Goal: Task Accomplishment & Management: Manage account settings

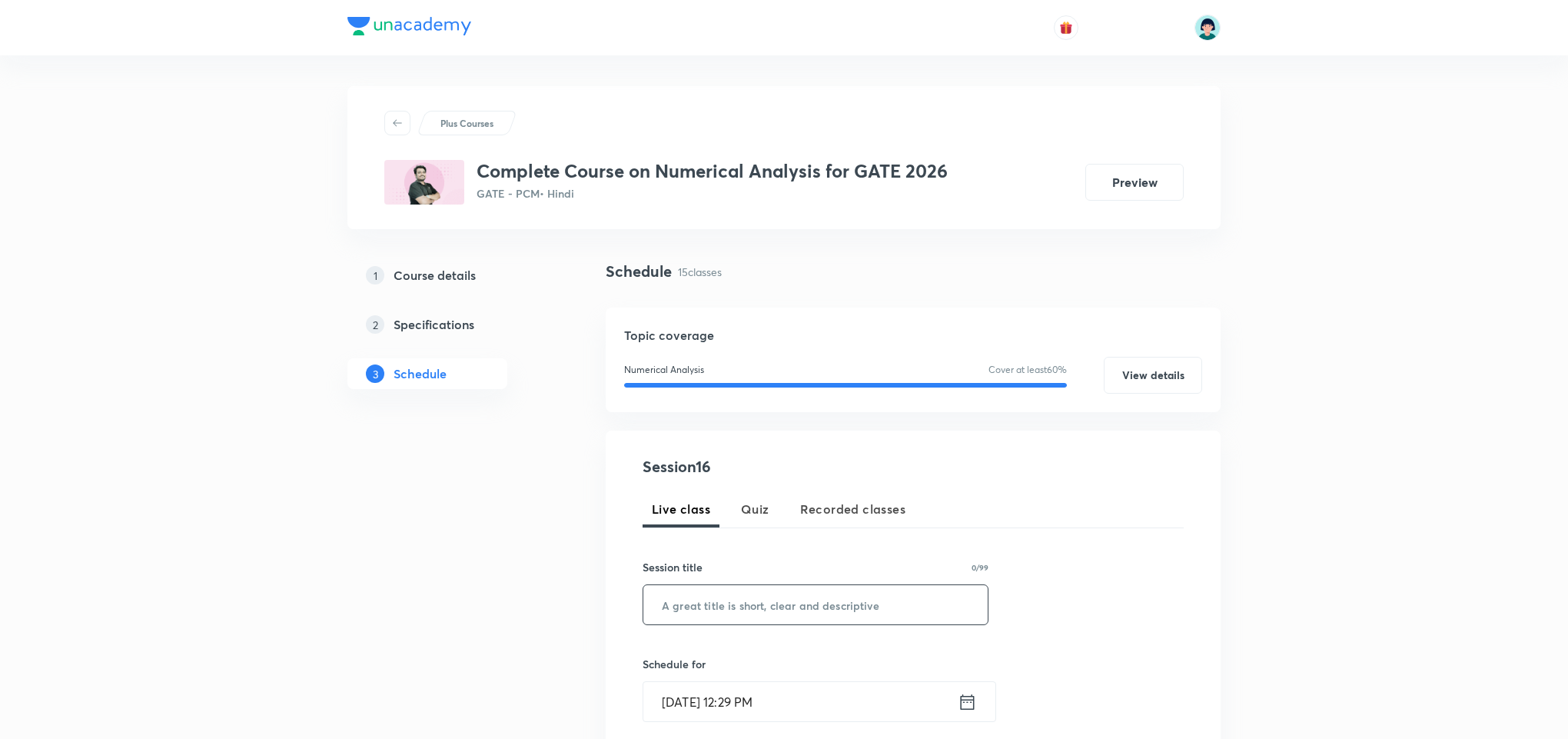
click at [730, 621] on input "text" at bounding box center [816, 605] width 345 height 39
paste input "Numerical Solutions to ODEs"
type input "Numerical Solutions to ODEs"
click at [687, 700] on input "Sep 2, 2025, 12:29 PM" at bounding box center [800, 702] width 314 height 39
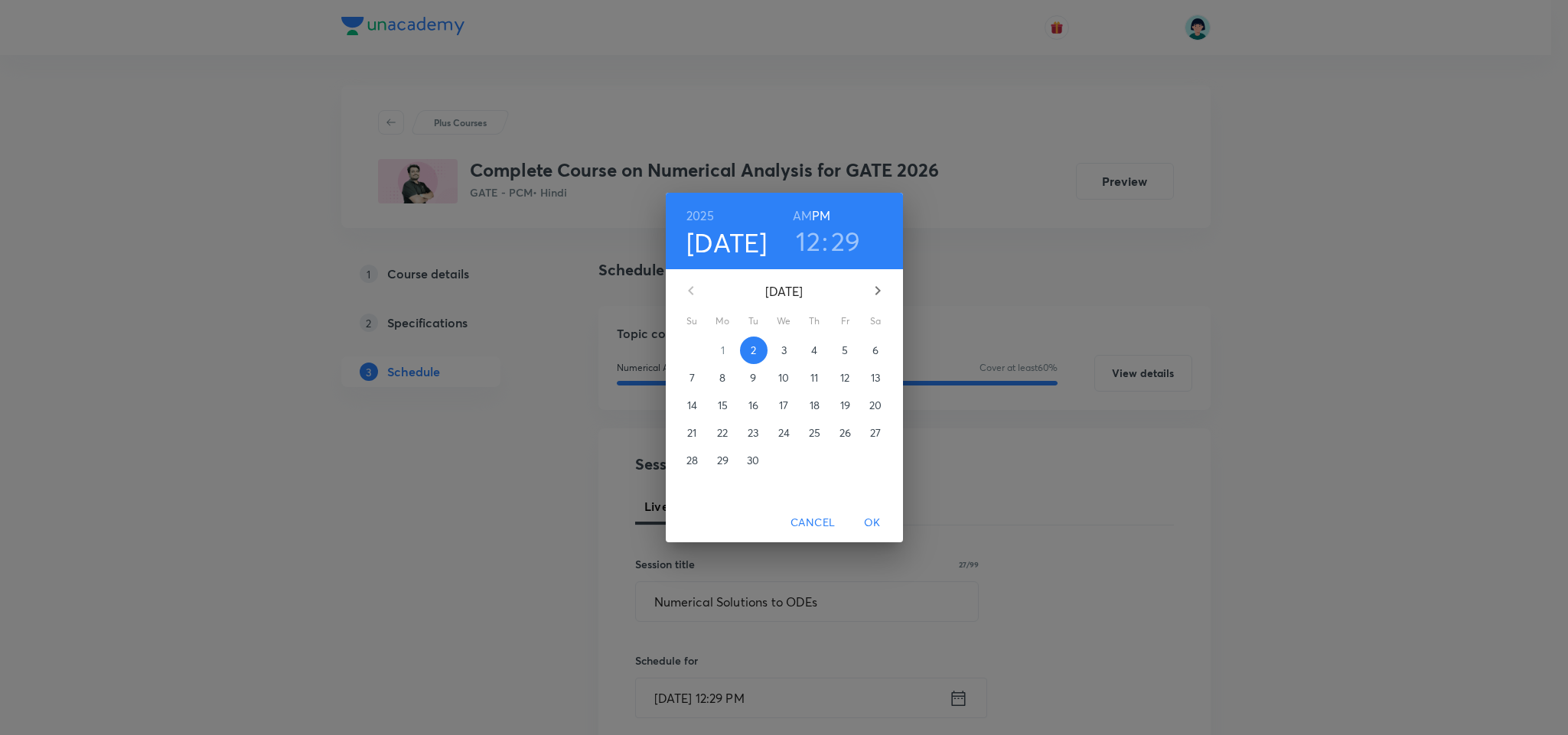
click at [811, 255] on h3 "12" at bounding box center [808, 240] width 25 height 32
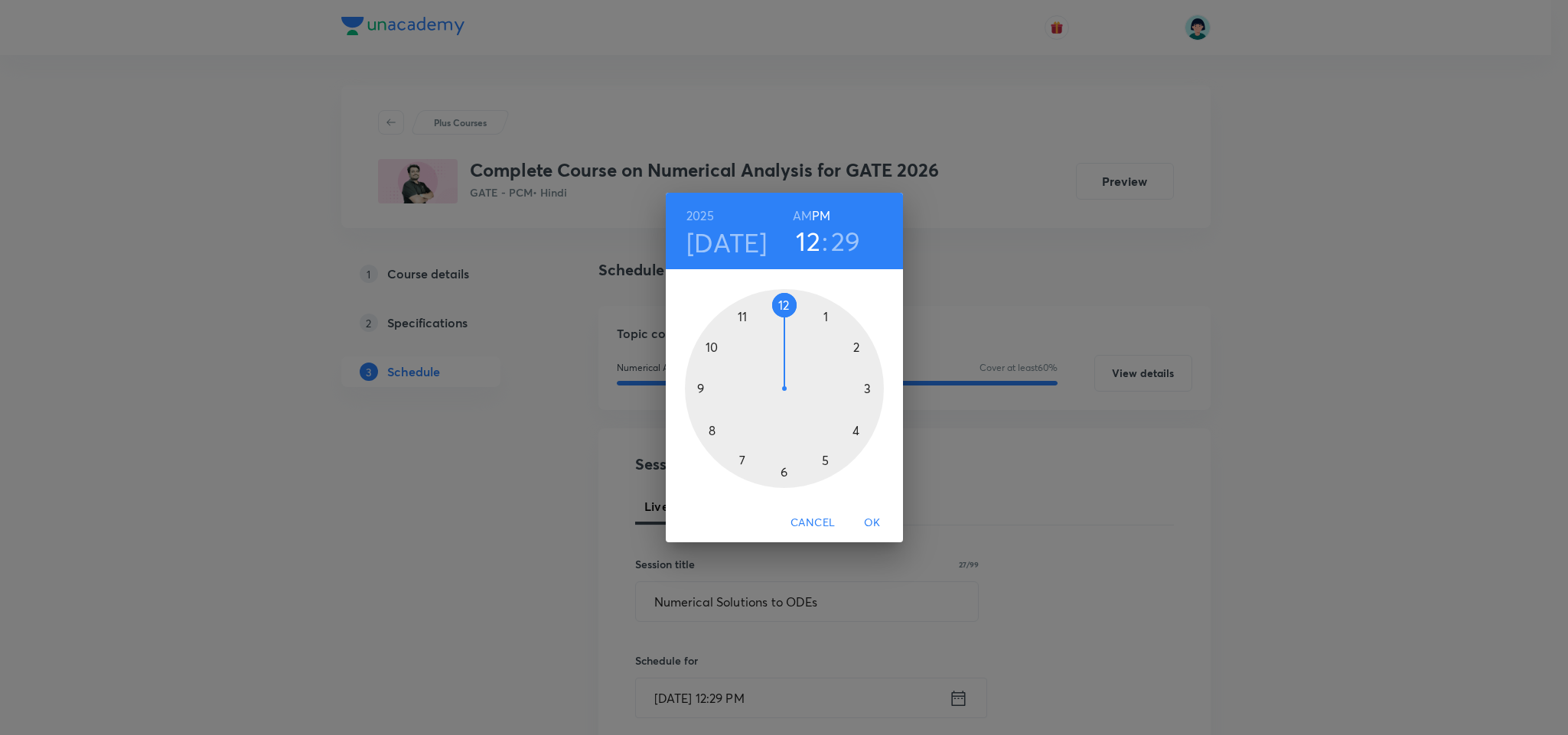
click at [744, 463] on div at bounding box center [784, 388] width 199 height 198
click at [790, 289] on div at bounding box center [784, 388] width 199 height 198
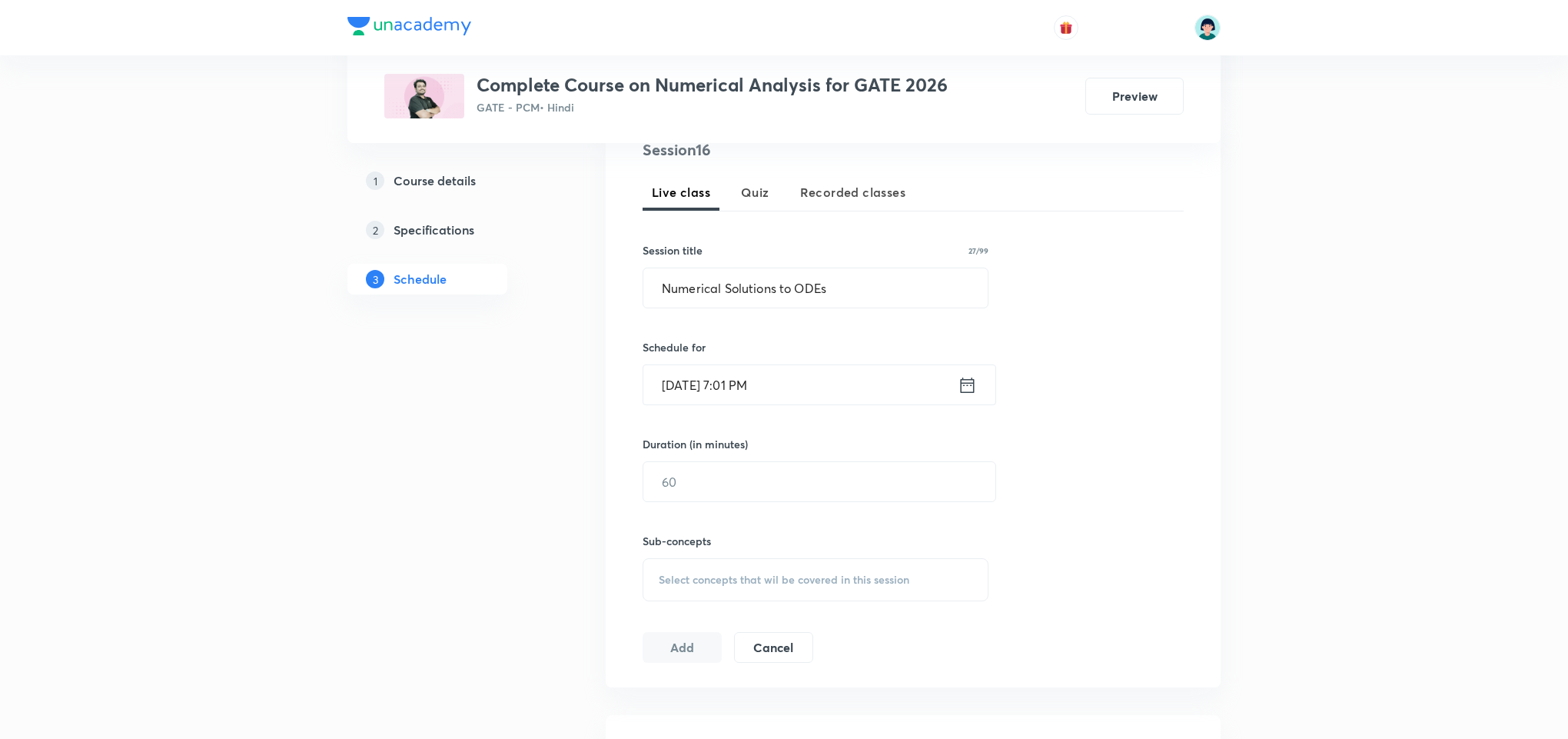
scroll to position [323, 0]
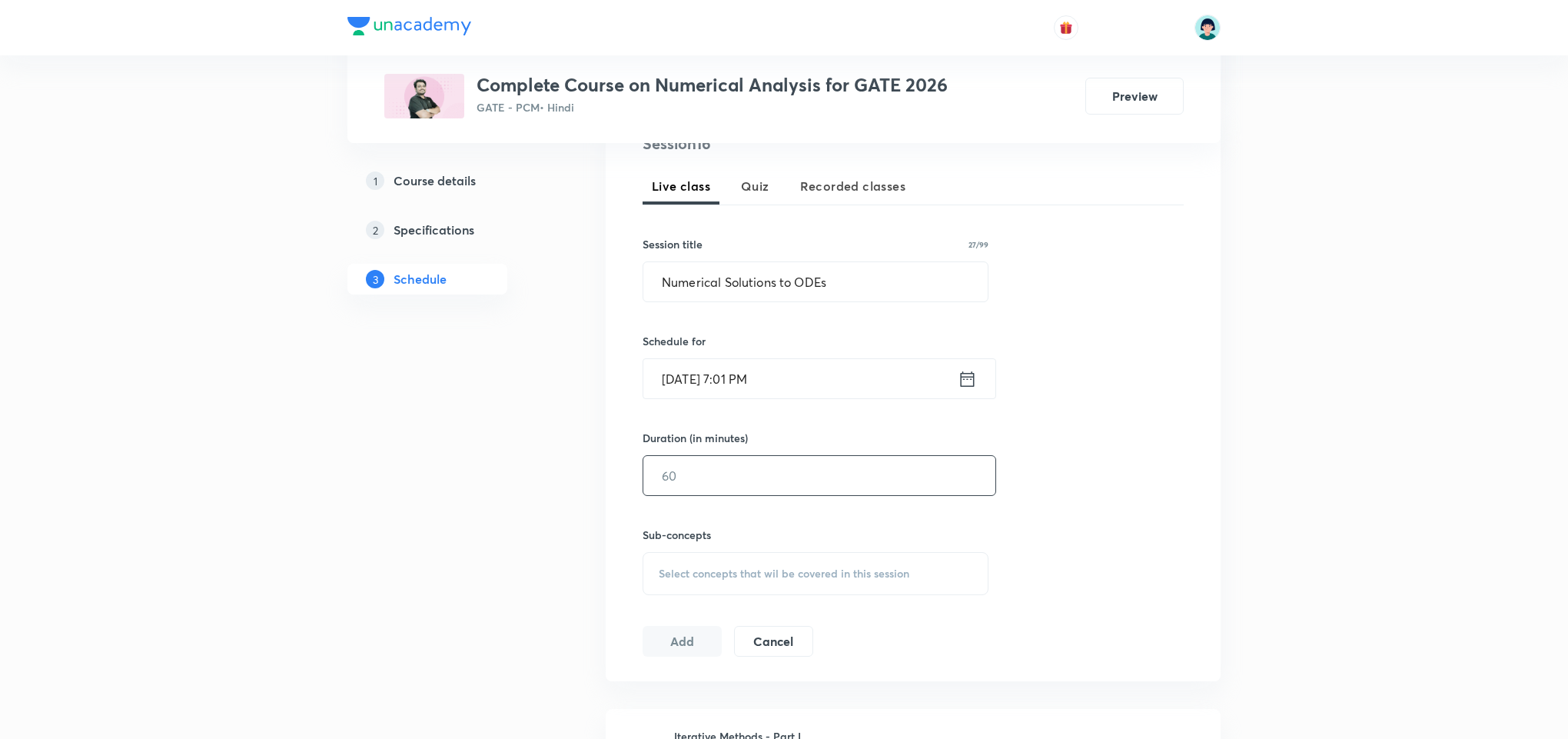
click at [767, 465] on input "text" at bounding box center [819, 475] width 352 height 39
type input "90"
click at [835, 580] on span "Select concepts that wil be covered in this session" at bounding box center [784, 573] width 250 height 12
click at [727, 706] on div "Newton Raphson Method Covered previously" at bounding box center [816, 702] width 345 height 51
checkbox input "true"
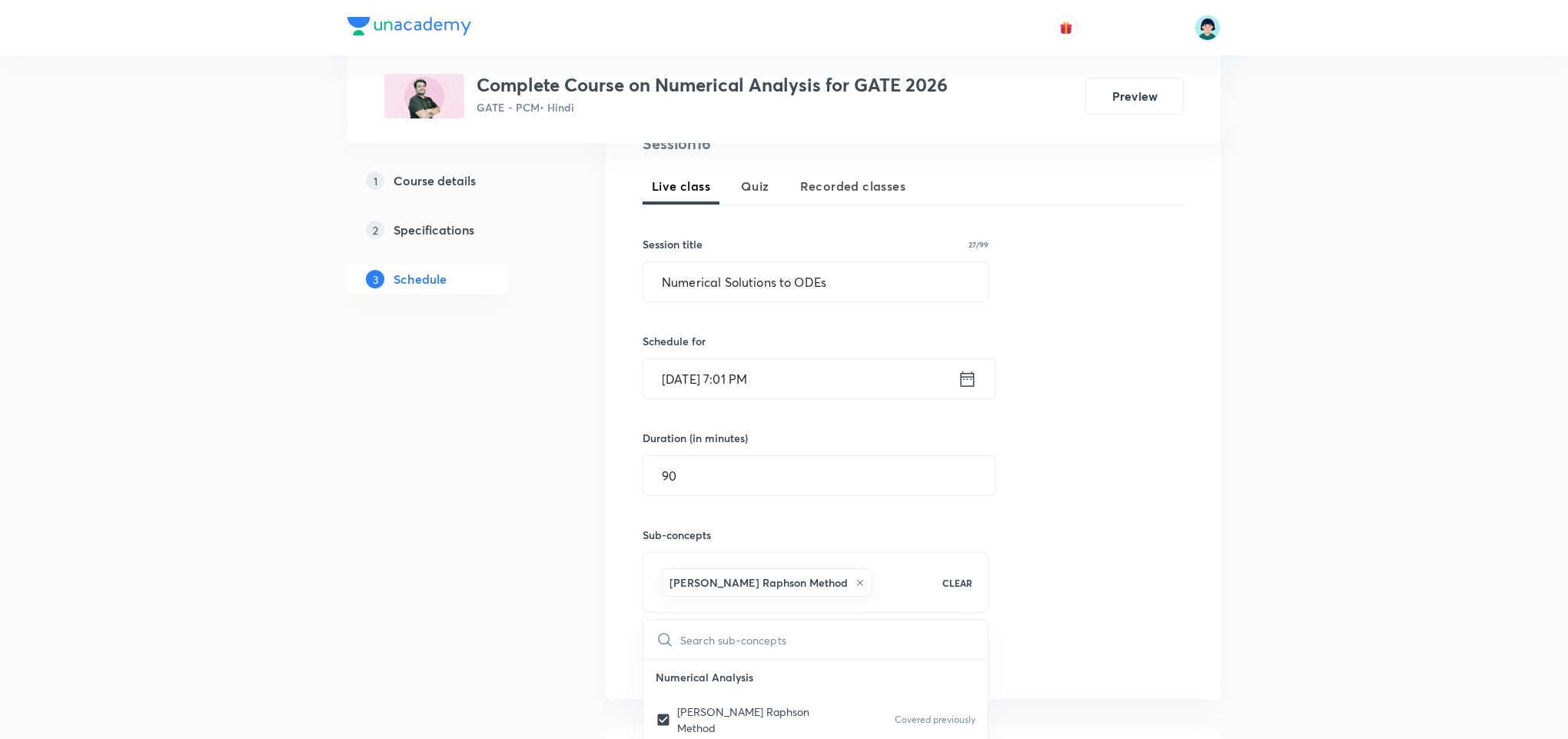
click at [1191, 437] on div "Session 16 Live class Quiz Recorded classes Session title 27/99 Numerical Solut…" at bounding box center [913, 403] width 615 height 591
click at [696, 659] on button "Add" at bounding box center [682, 657] width 79 height 30
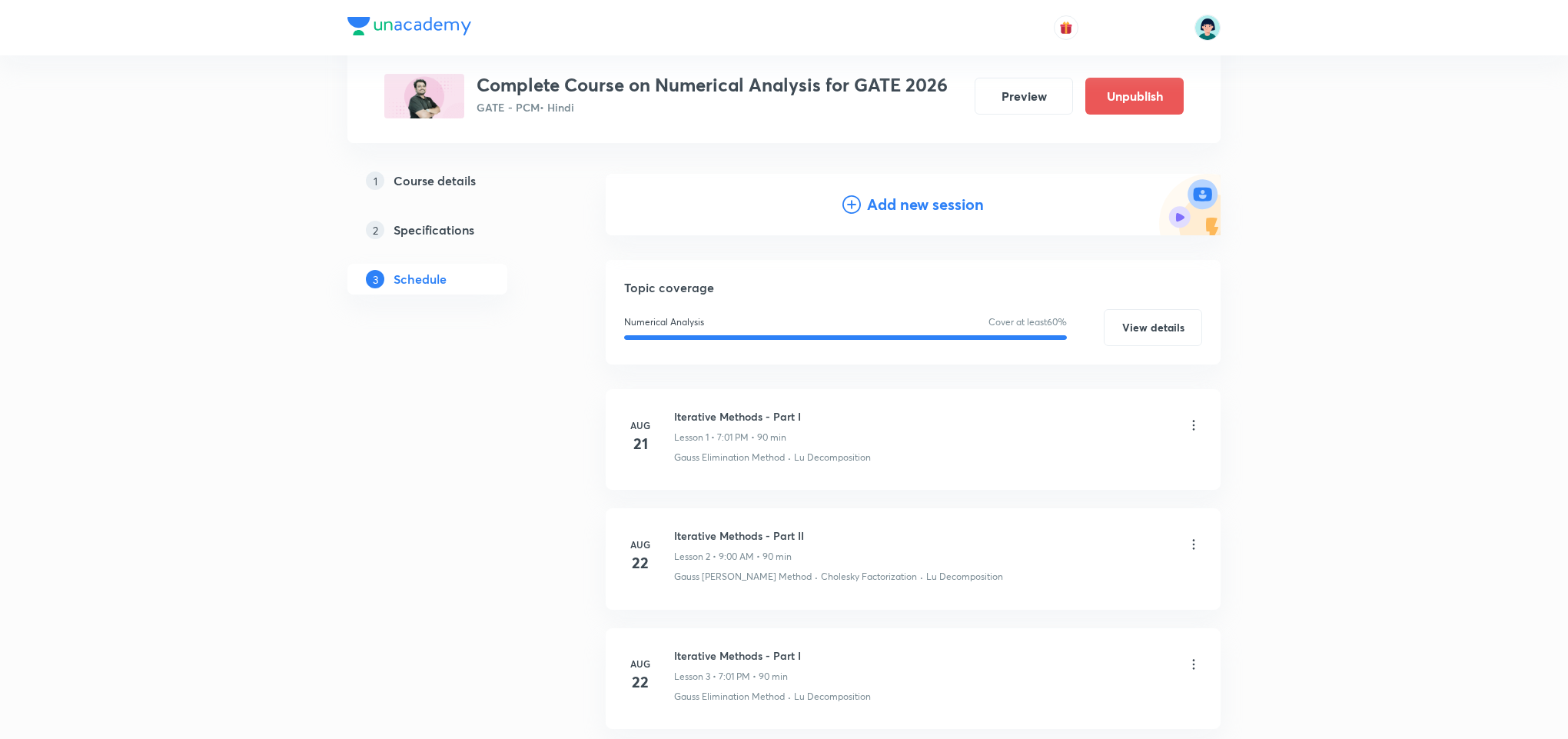
scroll to position [92, 0]
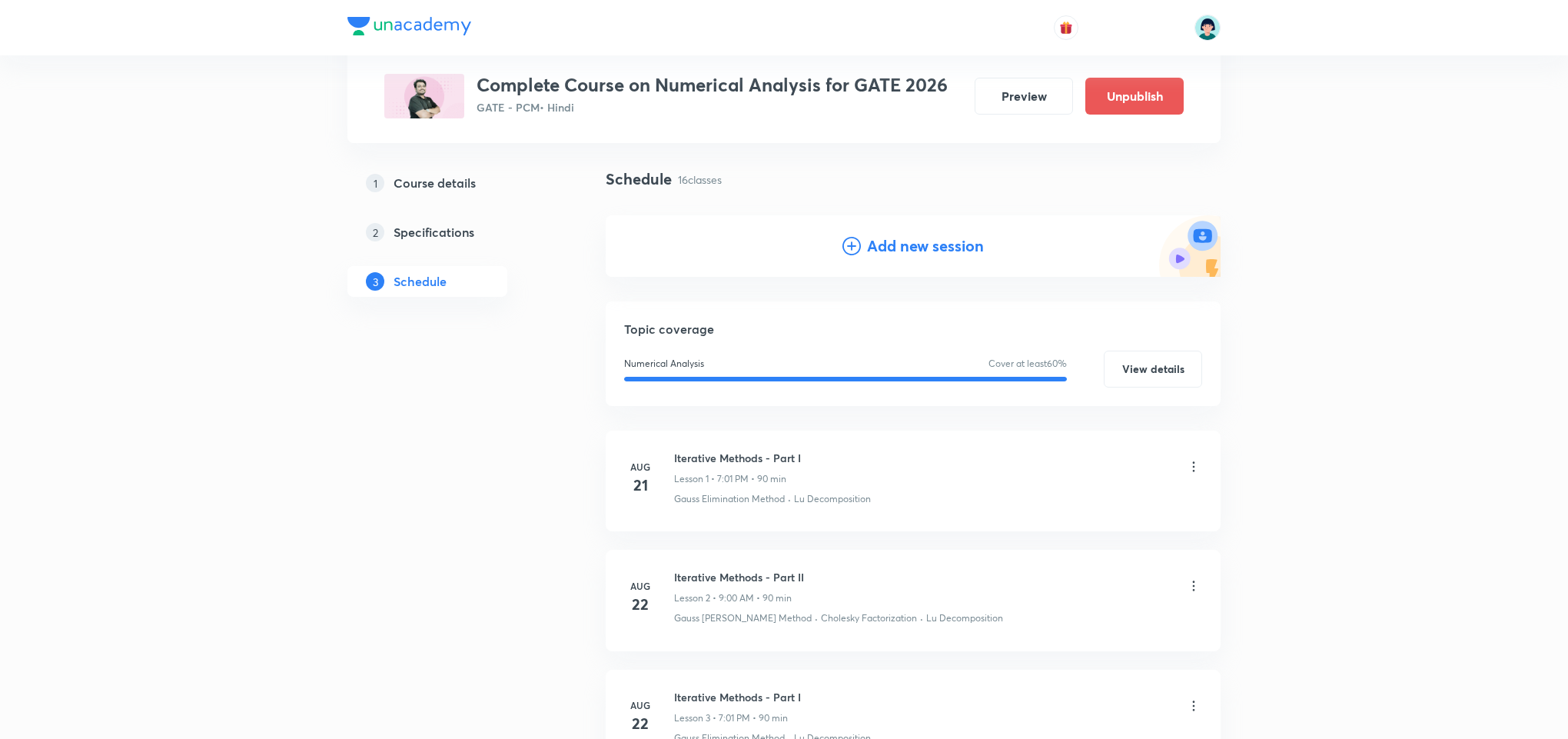
drag, startPoint x: 924, startPoint y: 275, endPoint x: 914, endPoint y: 268, distance: 12.2
click at [914, 268] on div "Add new session" at bounding box center [913, 246] width 615 height 62
click at [893, 256] on h4 "Add new session" at bounding box center [925, 246] width 117 height 23
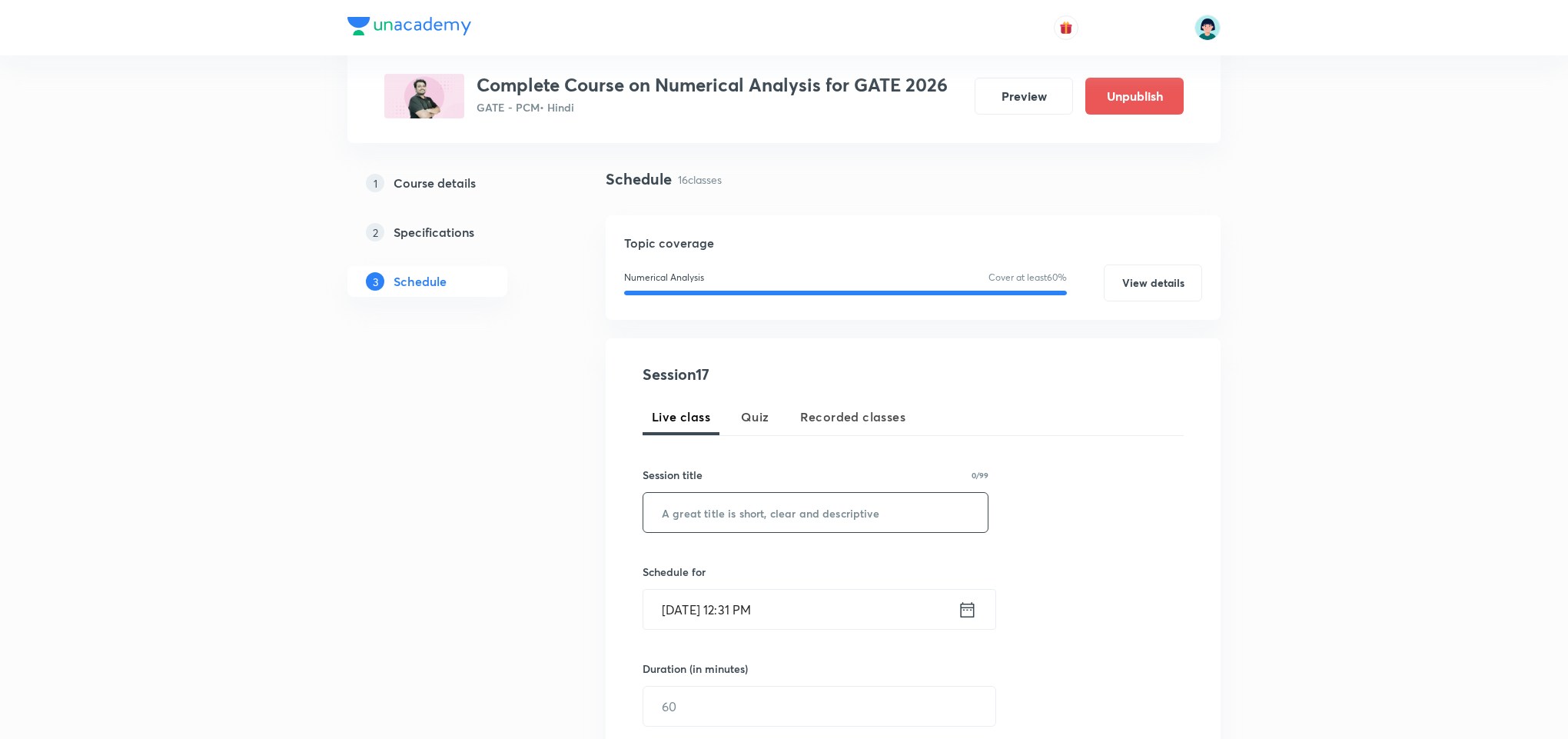
click at [775, 519] on input "text" at bounding box center [816, 512] width 345 height 39
paste input "Problem Session"
type input "Problem Session"
click at [672, 611] on input "Sep 2, 2025, 12:31 PM" at bounding box center [800, 609] width 314 height 39
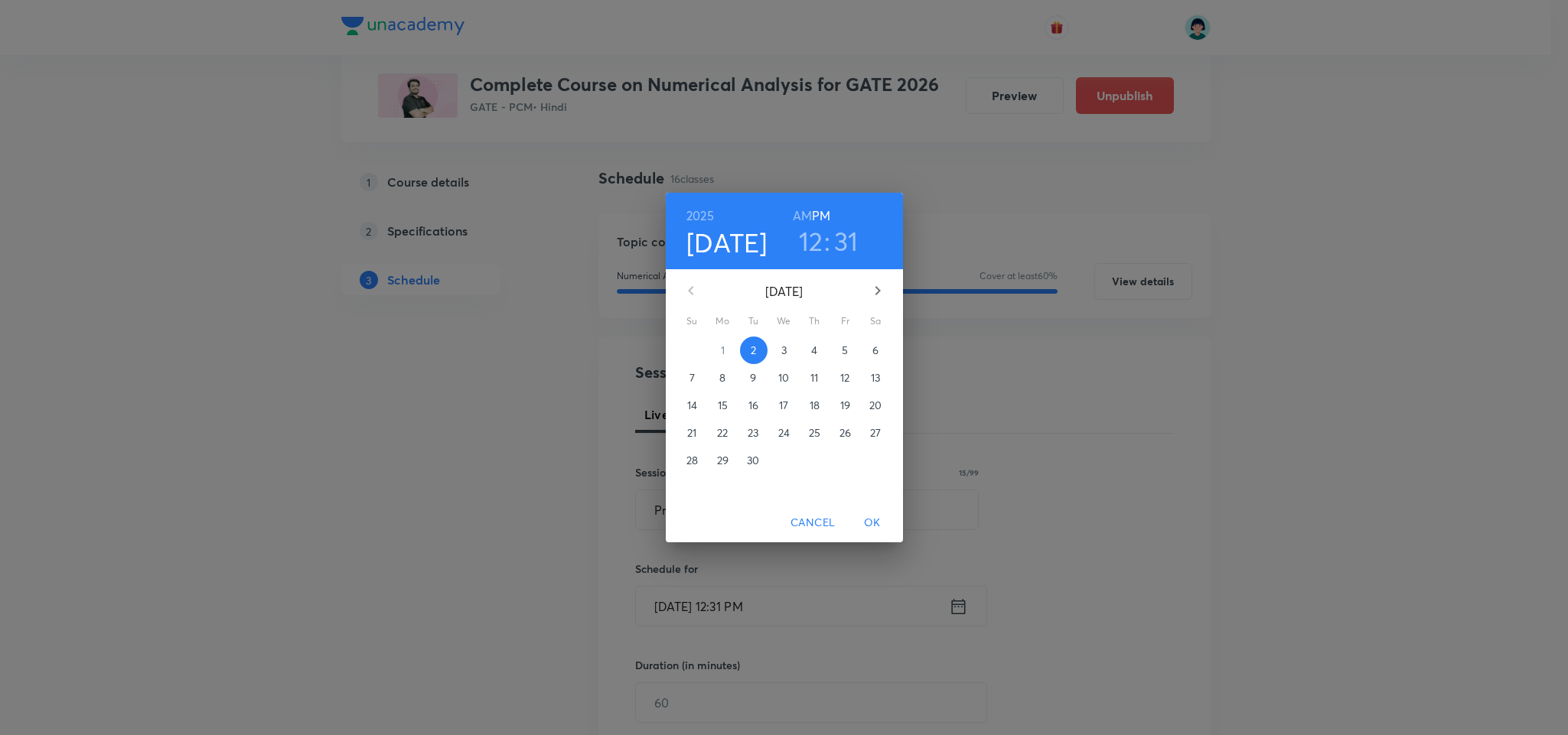
click at [778, 350] on span "3" at bounding box center [784, 350] width 28 height 16
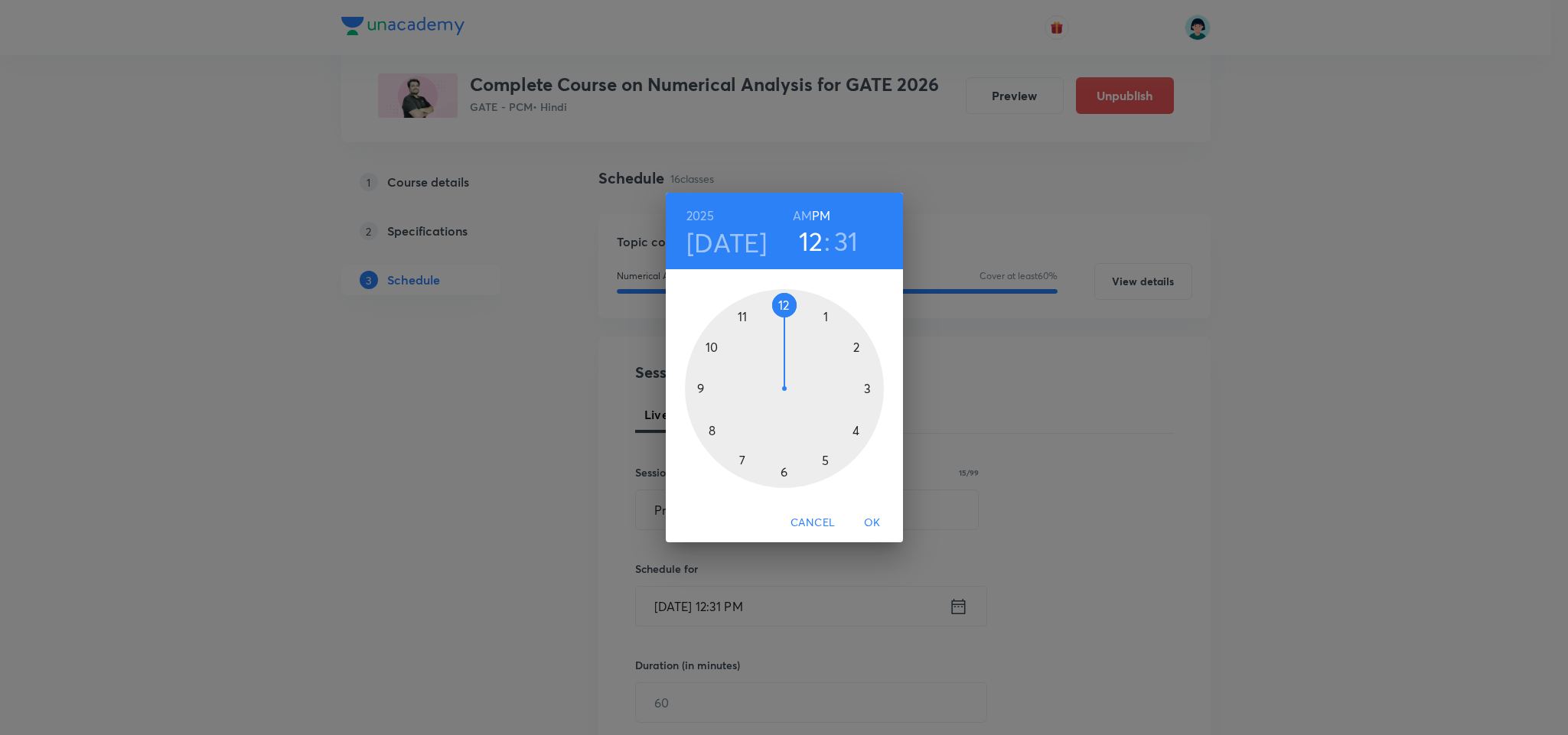
click at [701, 388] on div at bounding box center [784, 388] width 199 height 198
click at [797, 219] on h6 "AM" at bounding box center [802, 216] width 19 height 21
click at [783, 303] on div at bounding box center [784, 388] width 199 height 198
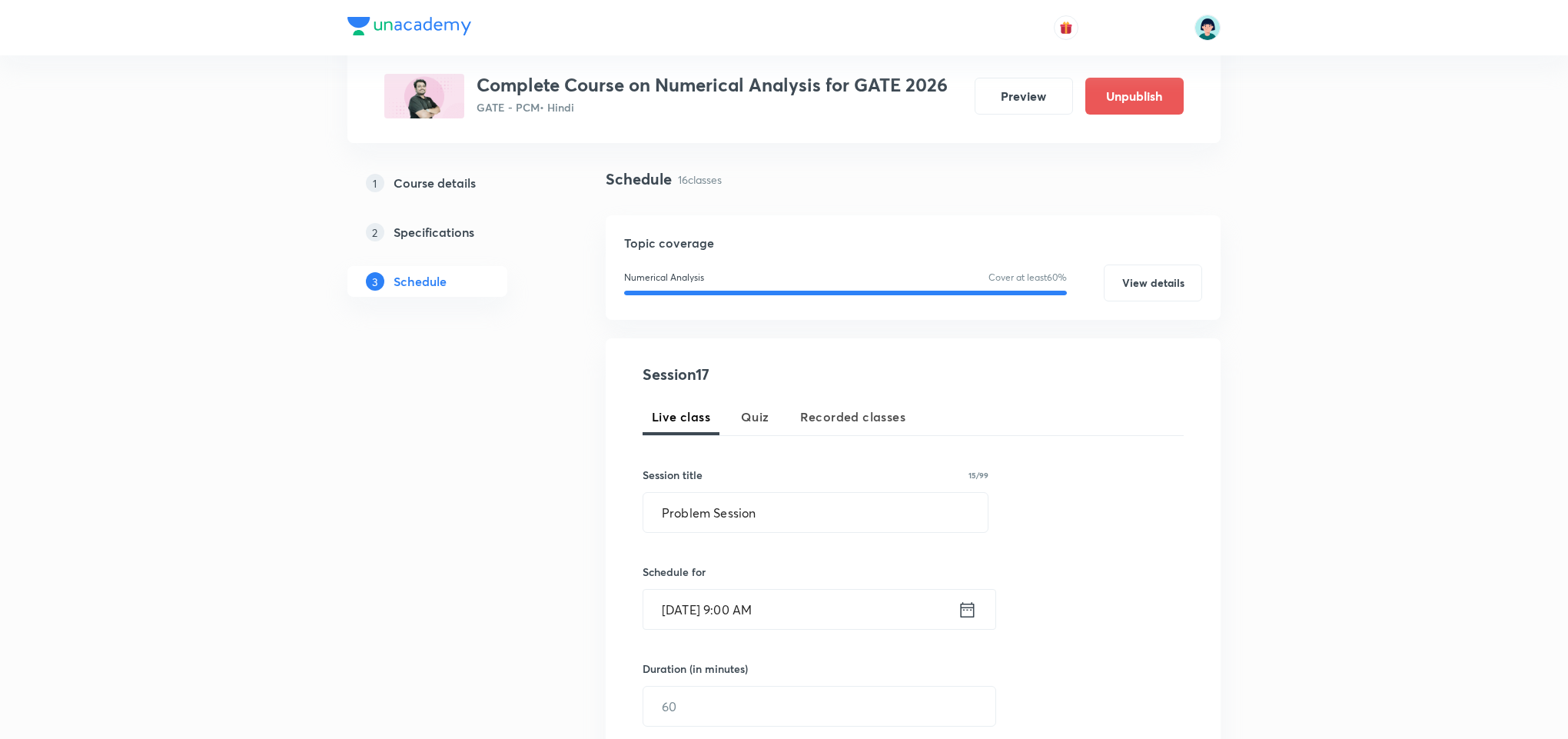
click at [1172, 446] on div "Session 17 Live class Quiz Recorded classes Session title 15/99 Problem Session…" at bounding box center [913, 625] width 541 height 525
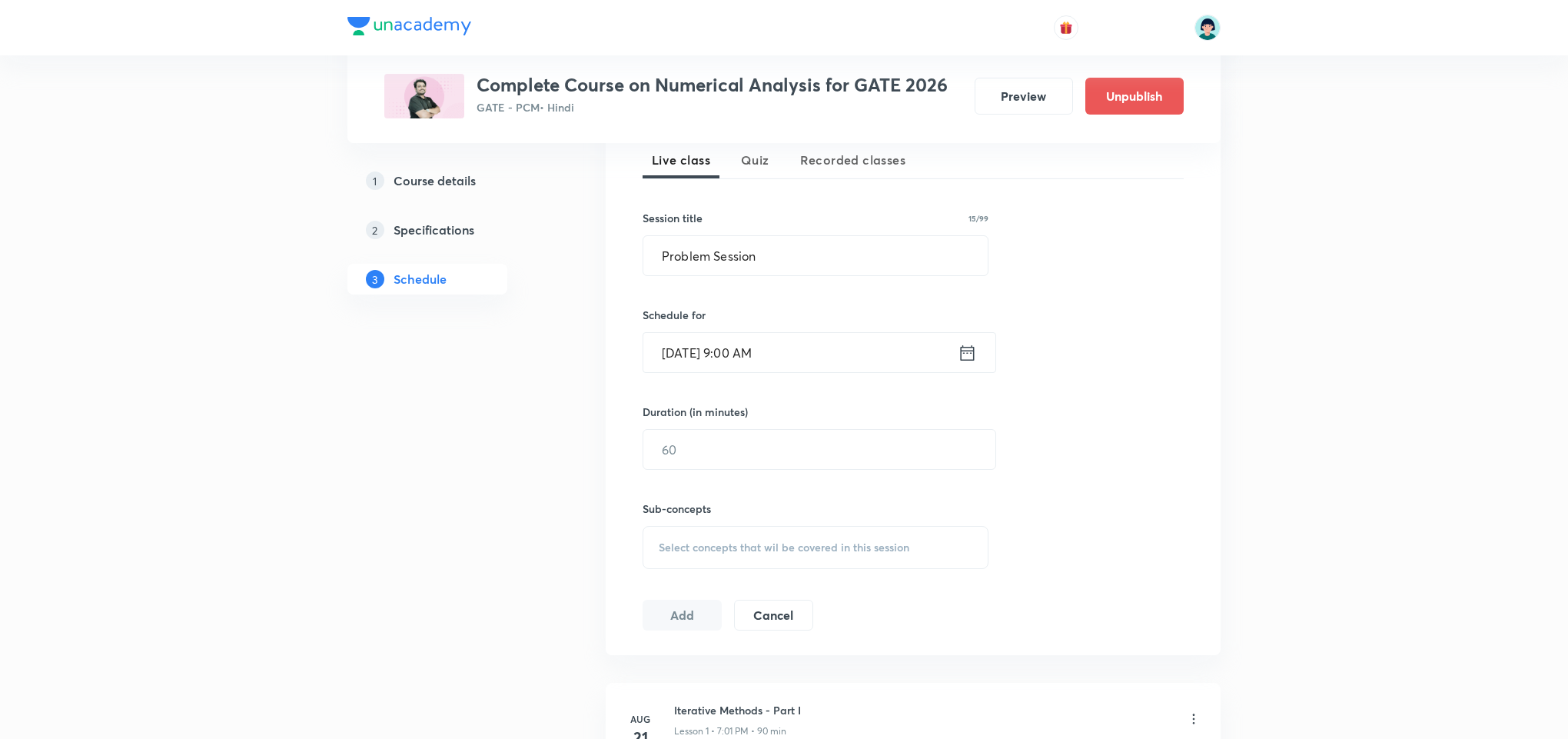
scroll to position [370, 0]
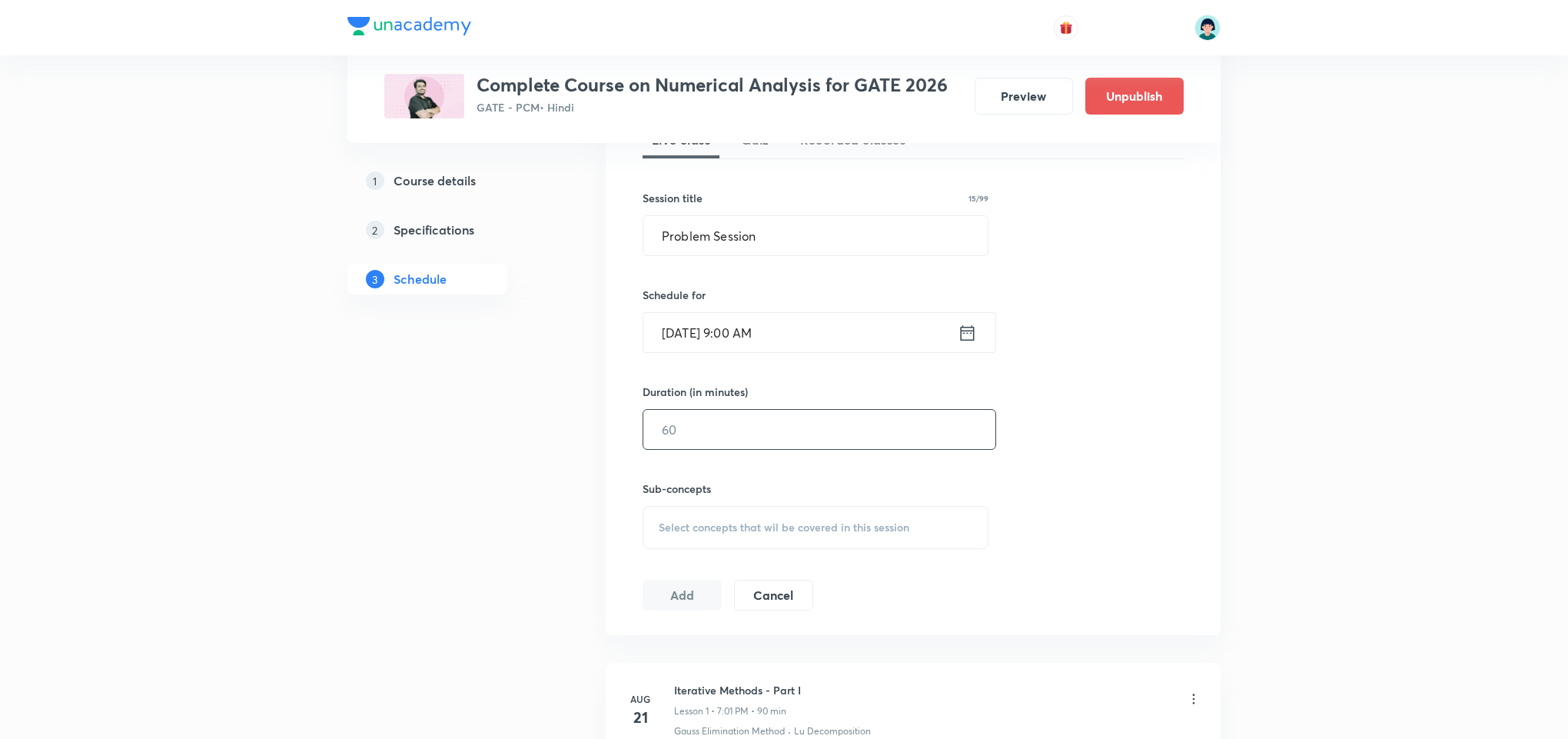
click at [845, 439] on input "text" at bounding box center [819, 429] width 352 height 39
type input "90"
click at [786, 542] on div "Select concepts that wil be covered in this session" at bounding box center [815, 527] width 346 height 43
click at [738, 692] on p "Runge Kutta Order 4" at bounding box center [754, 706] width 155 height 32
checkbox input "true"
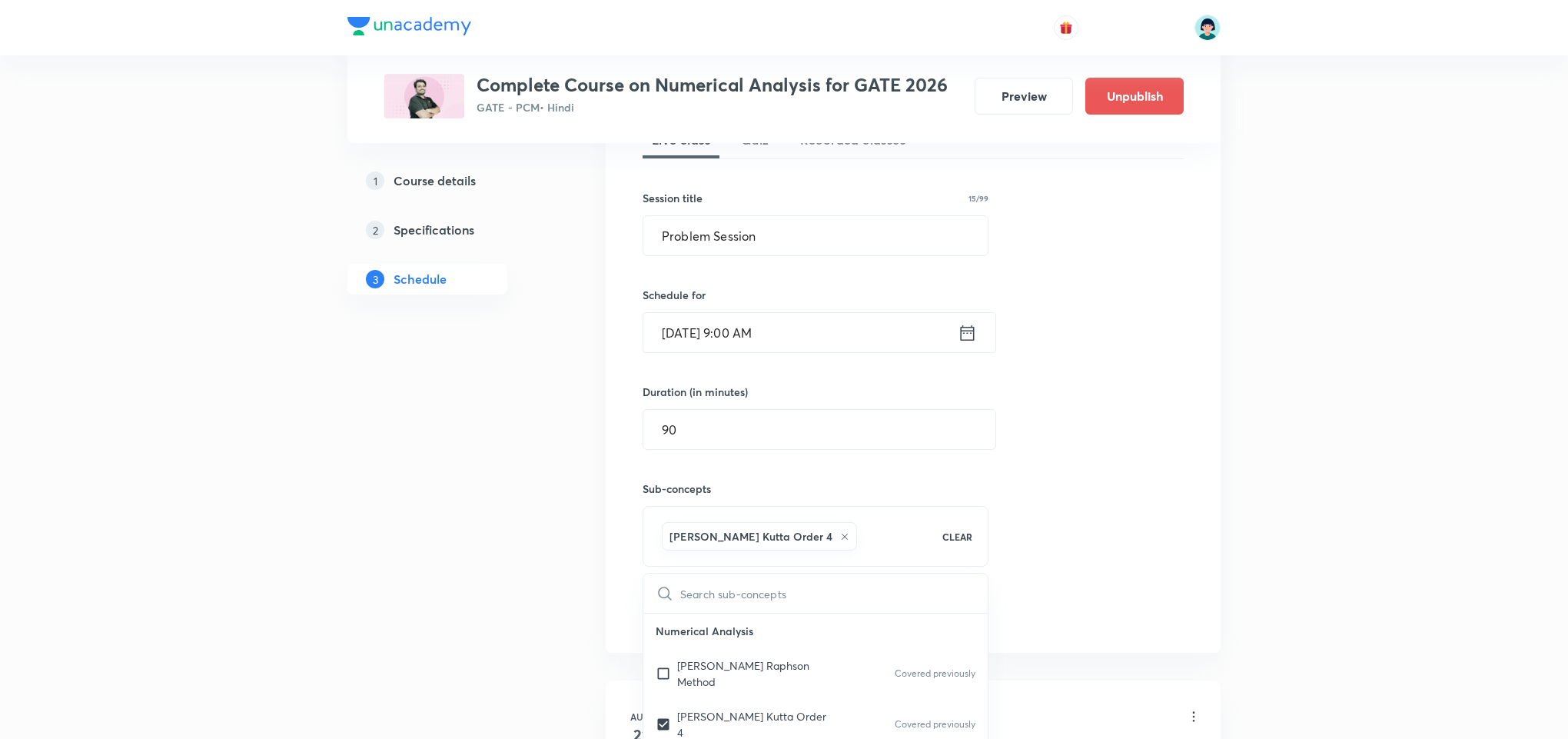
click at [1112, 436] on div "Session 17 Live class Quiz Recorded classes Session title 15/99 Problem Session…" at bounding box center [913, 357] width 541 height 542
click at [696, 608] on button "Add" at bounding box center [682, 611] width 79 height 30
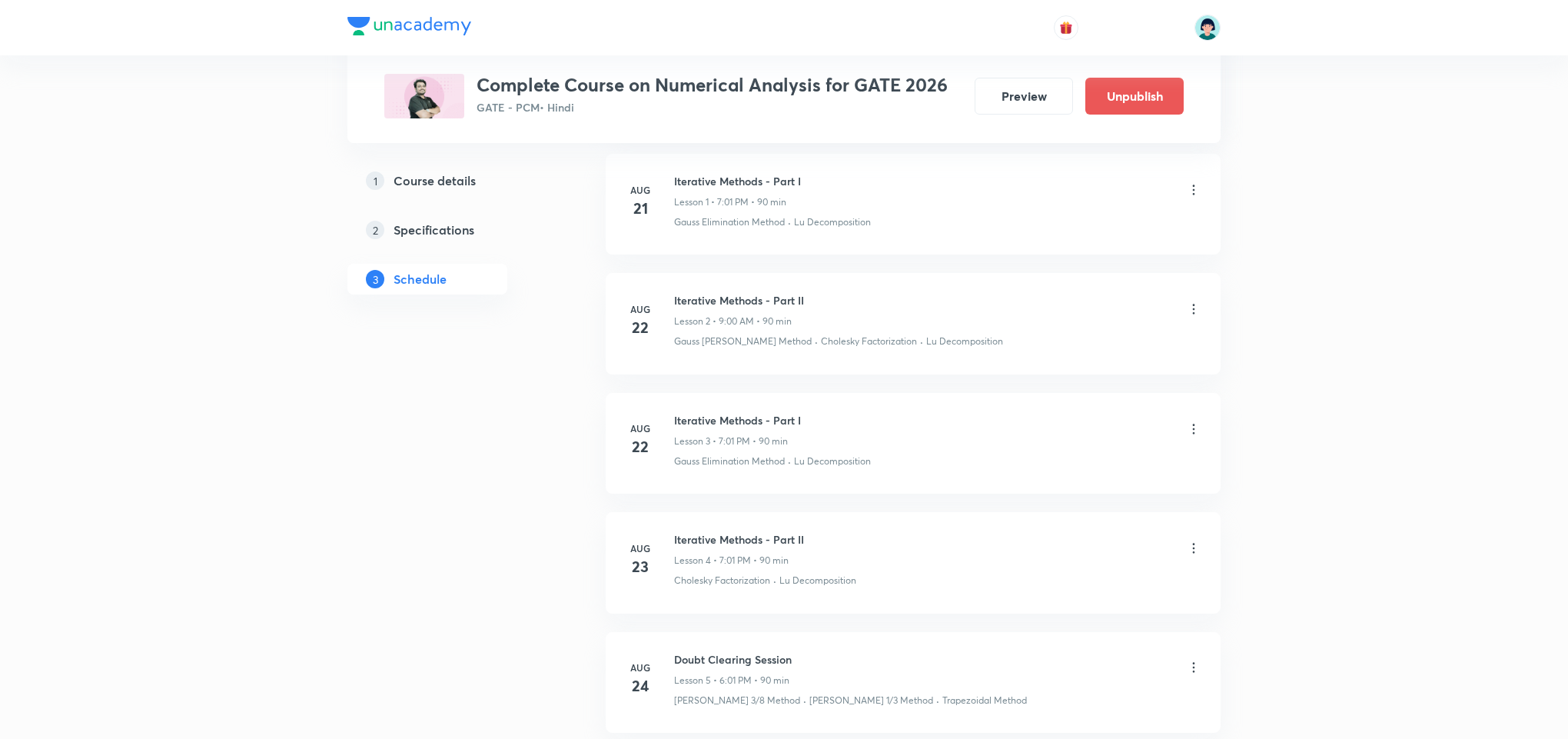
scroll to position [1953, 0]
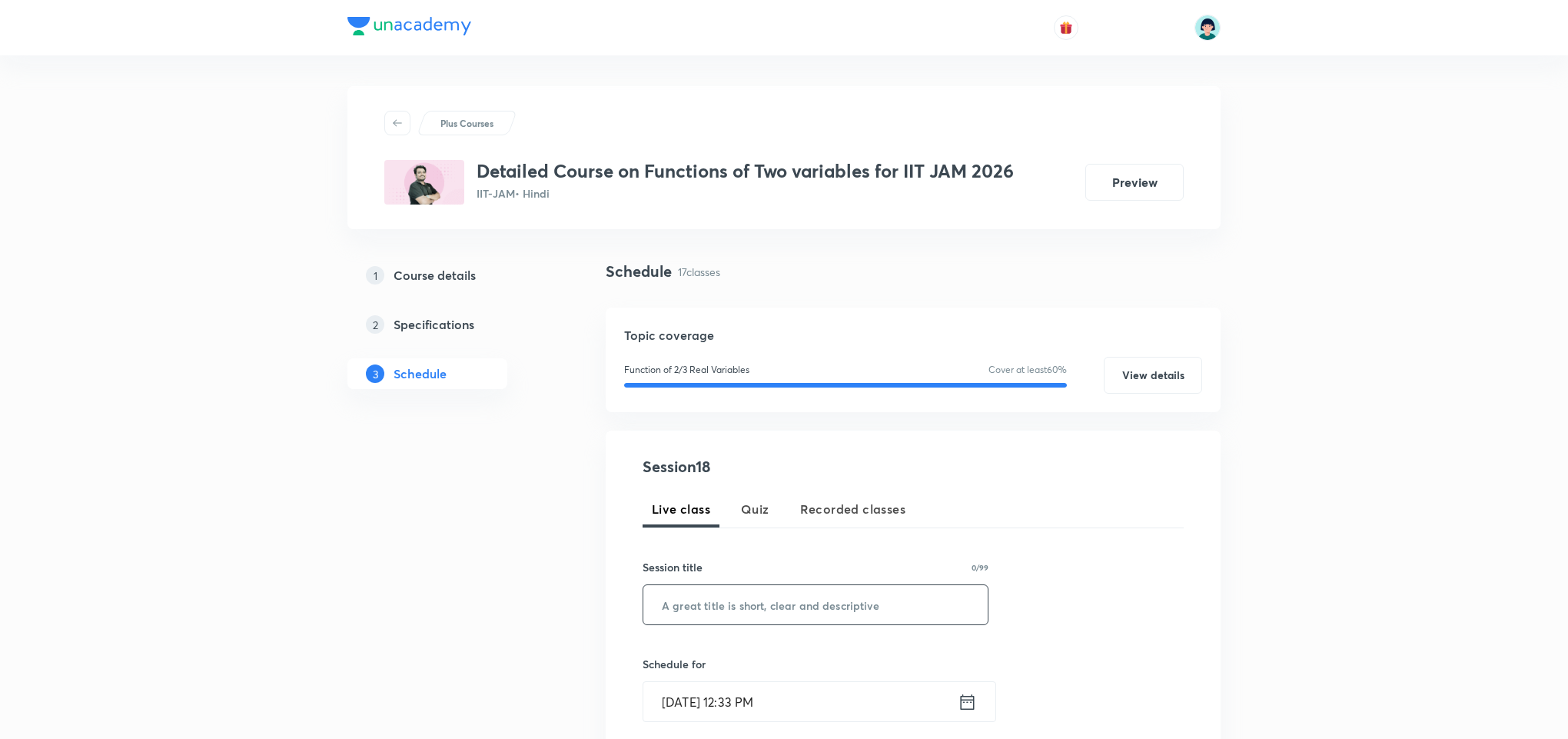
click at [702, 598] on input "text" at bounding box center [816, 605] width 345 height 39
paste input "Some important results"
click at [702, 602] on input "Some important results" at bounding box center [816, 605] width 345 height 39
type input "Some Important Results"
click at [692, 715] on input "Sep 2, 2025, 12:33 PM" at bounding box center [800, 702] width 314 height 39
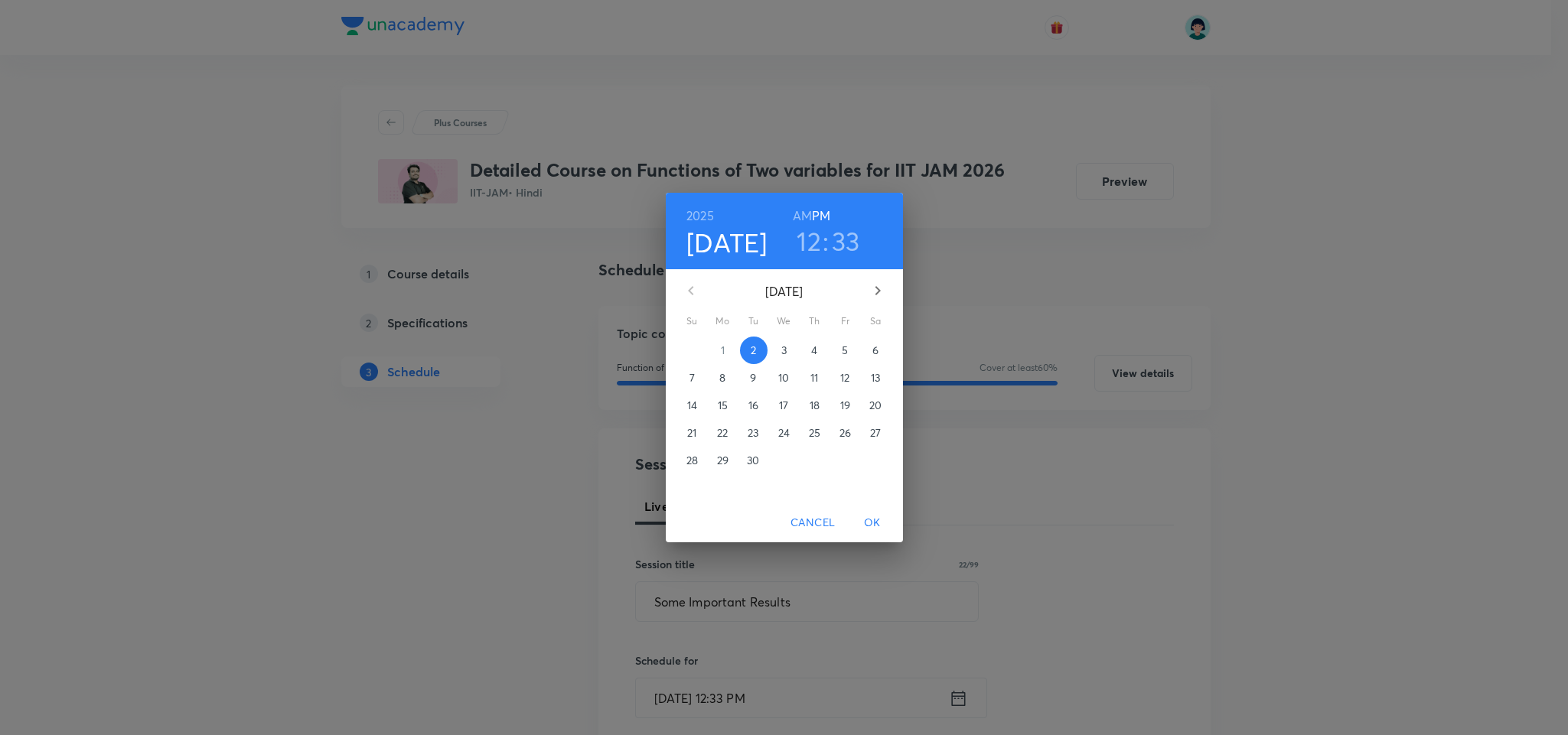
click at [820, 250] on h3 "12" at bounding box center [809, 240] width 25 height 32
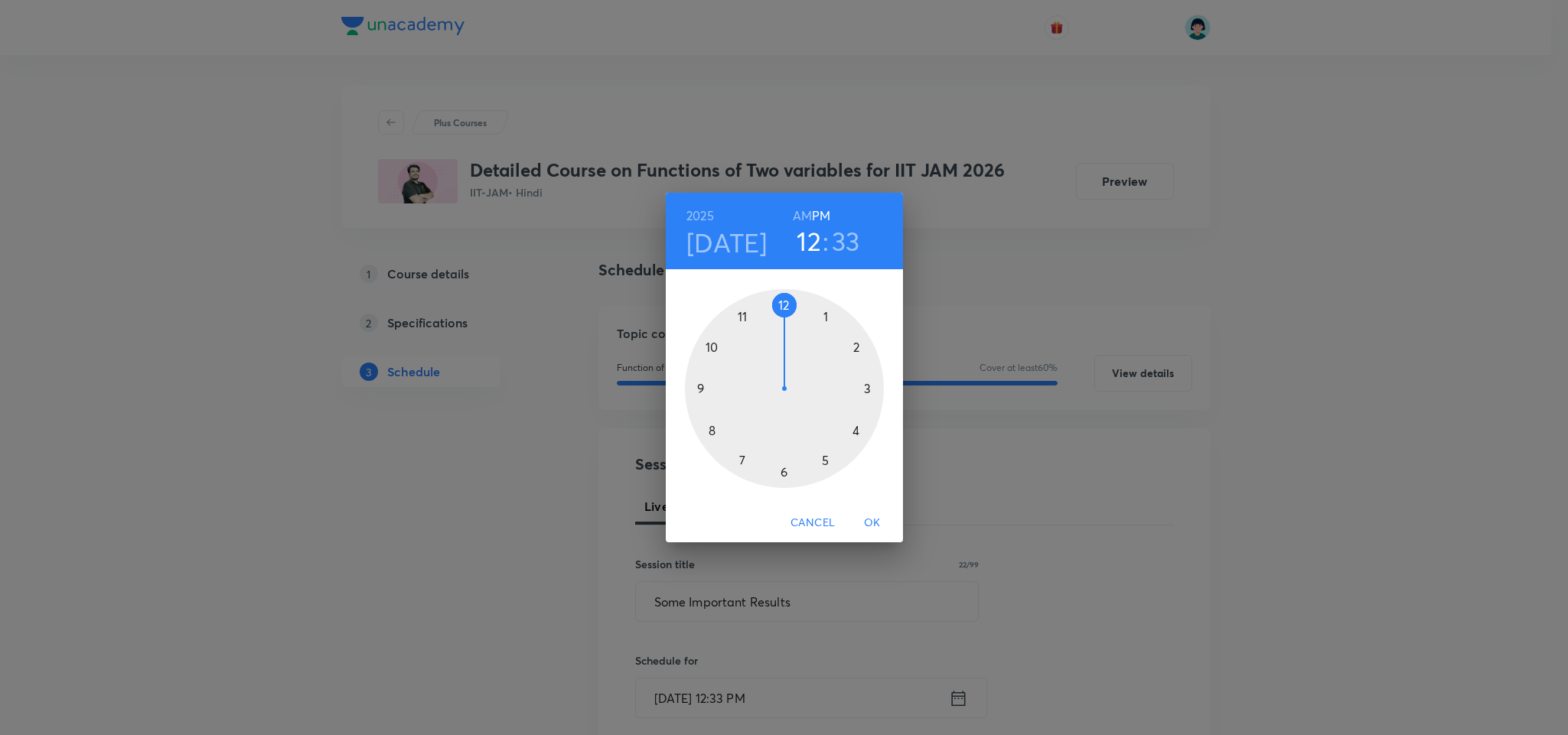
click at [823, 460] on div at bounding box center [784, 388] width 199 height 198
click at [784, 301] on div at bounding box center [784, 388] width 199 height 198
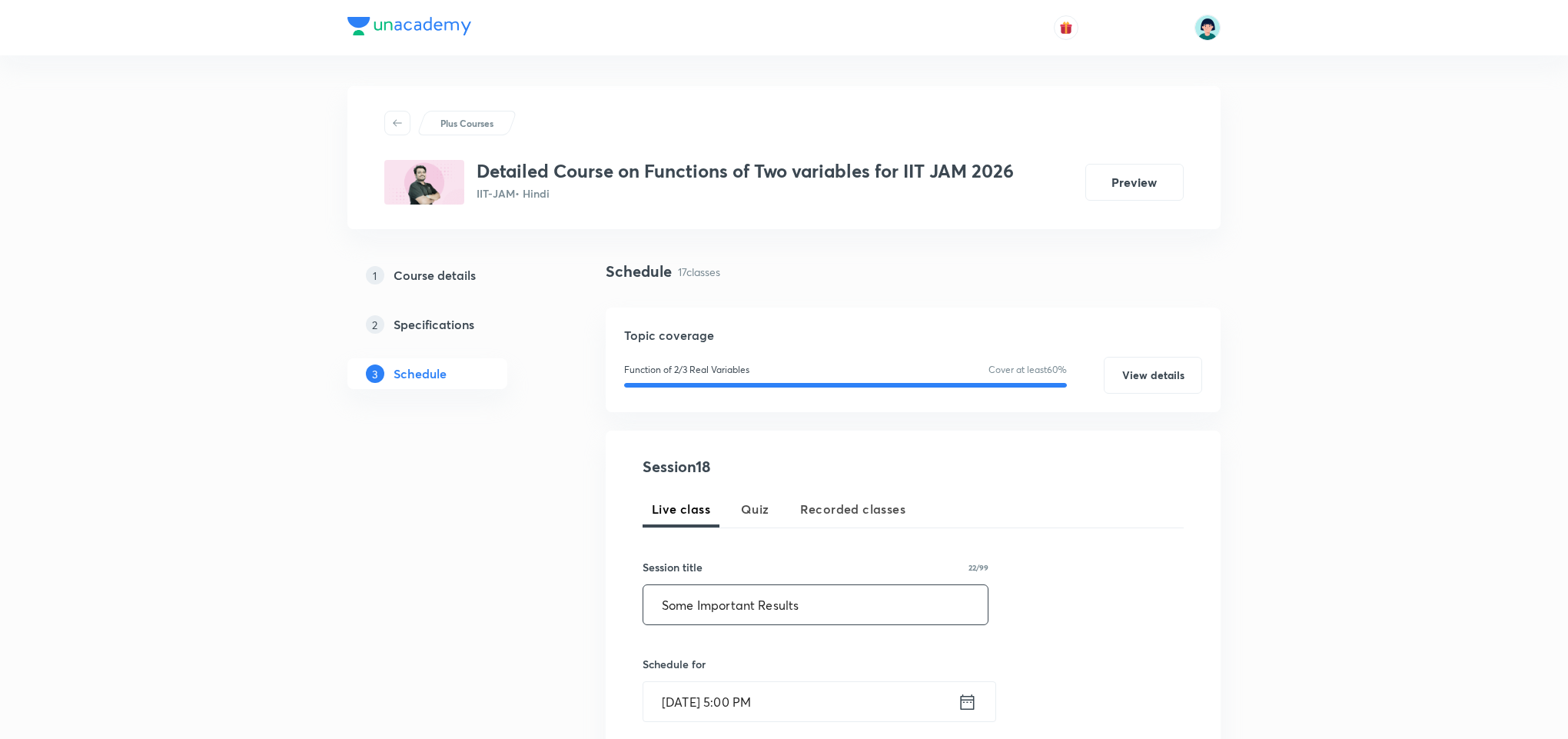
click at [928, 589] on input "Some Important Results" at bounding box center [816, 605] width 345 height 39
click at [1059, 618] on div "Session 18 Live class Quiz Recorded classes Session title 22/99 Some Important …" at bounding box center [913, 717] width 541 height 525
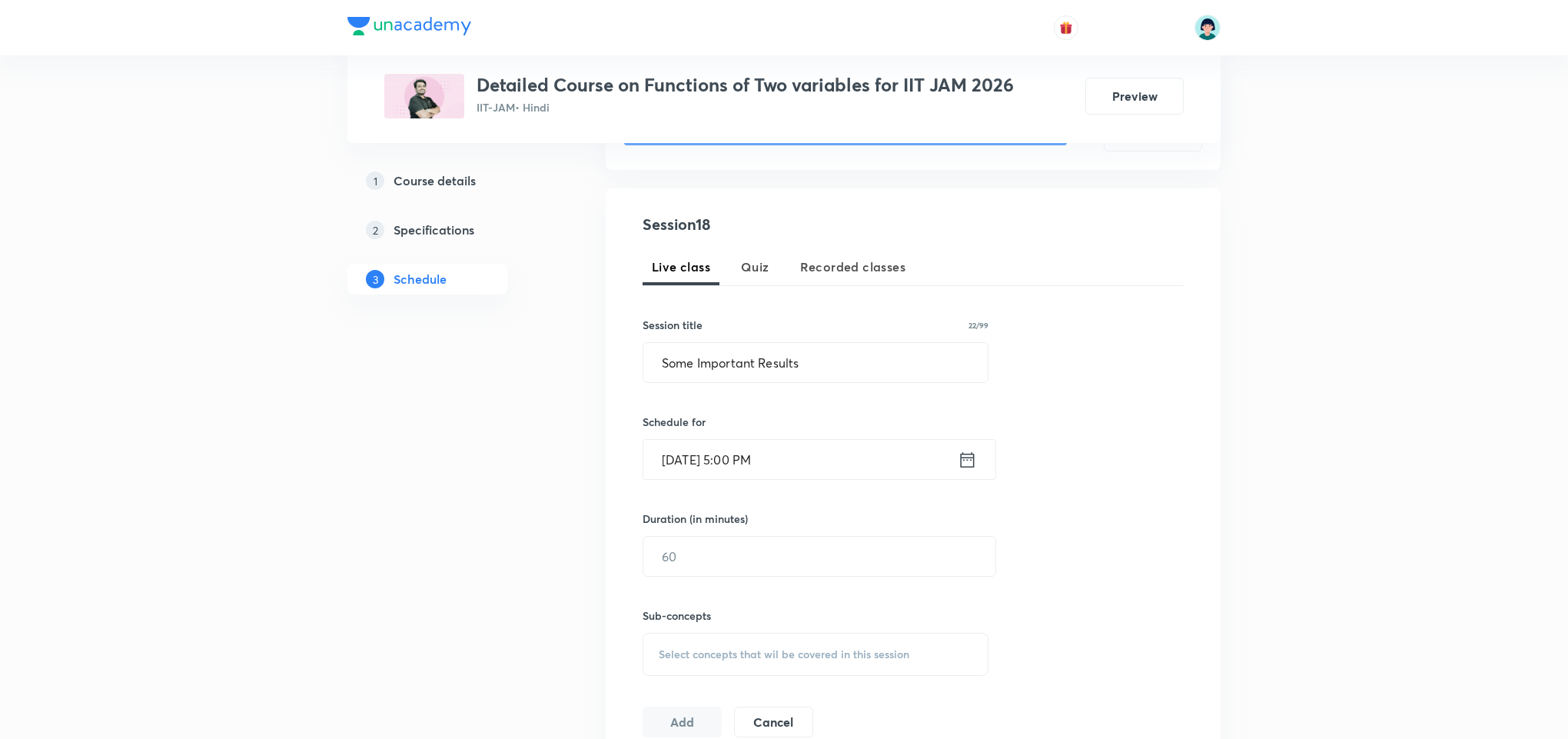
scroll to position [277, 0]
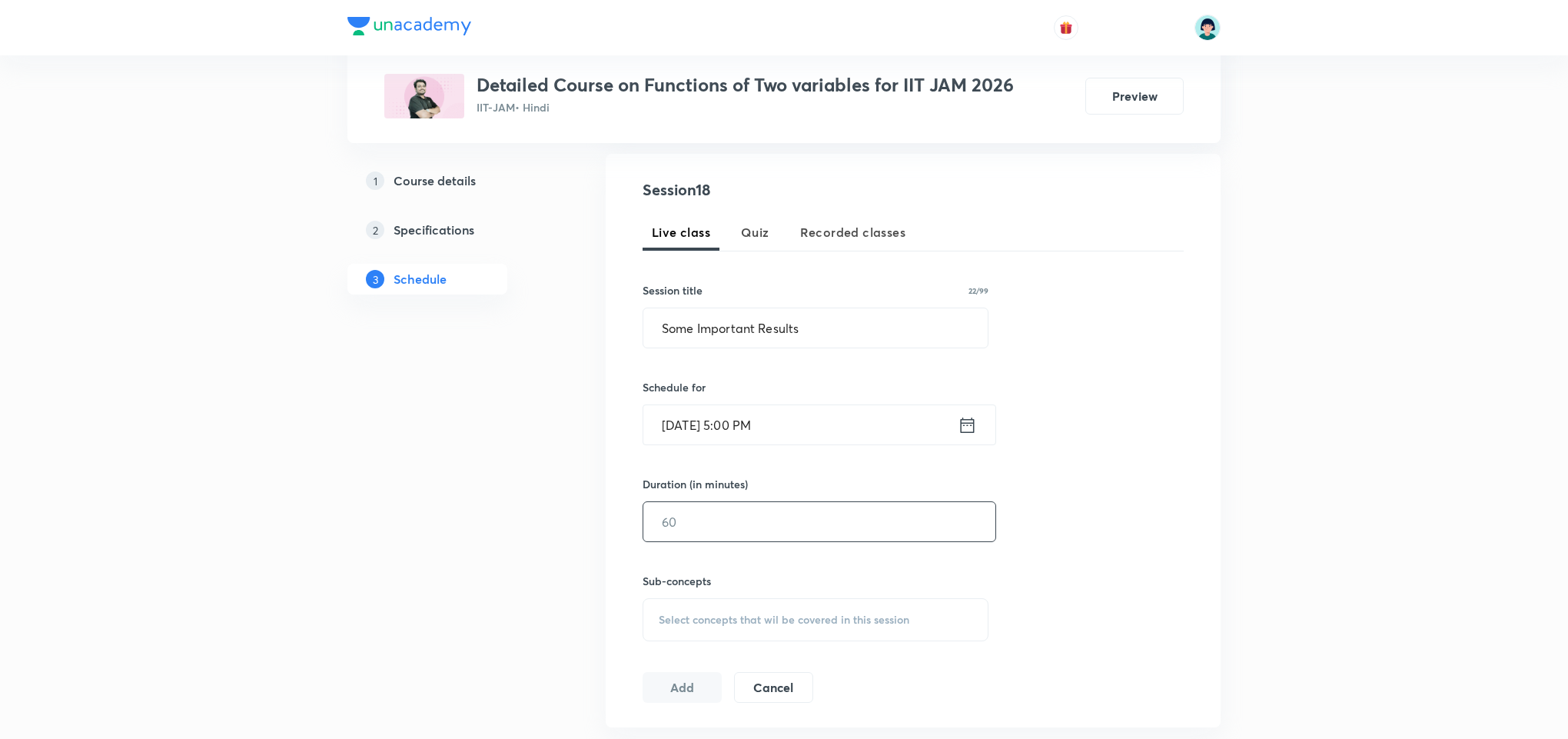
click at [782, 534] on input "text" at bounding box center [819, 522] width 352 height 39
type input "120"
click at [1023, 590] on div "Session 18 Live class Quiz Recorded classes Session title 22/99 Some Important …" at bounding box center [913, 440] width 541 height 525
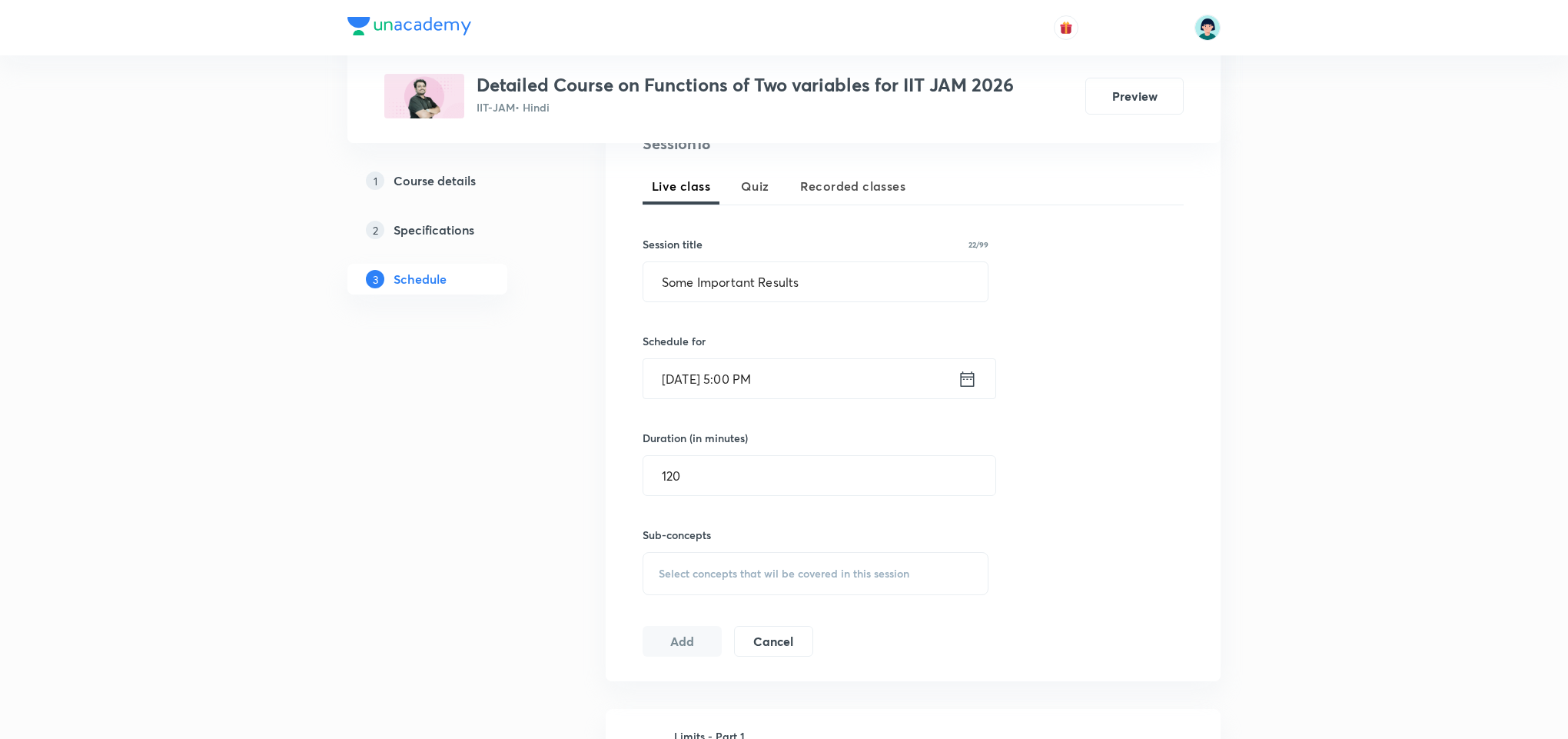
click at [830, 530] on h6 "Sub-concepts" at bounding box center [815, 535] width 346 height 16
click at [1109, 483] on div "Session 18 Live class Quiz Recorded classes Session title 22/99 Some Important …" at bounding box center [913, 394] width 541 height 525
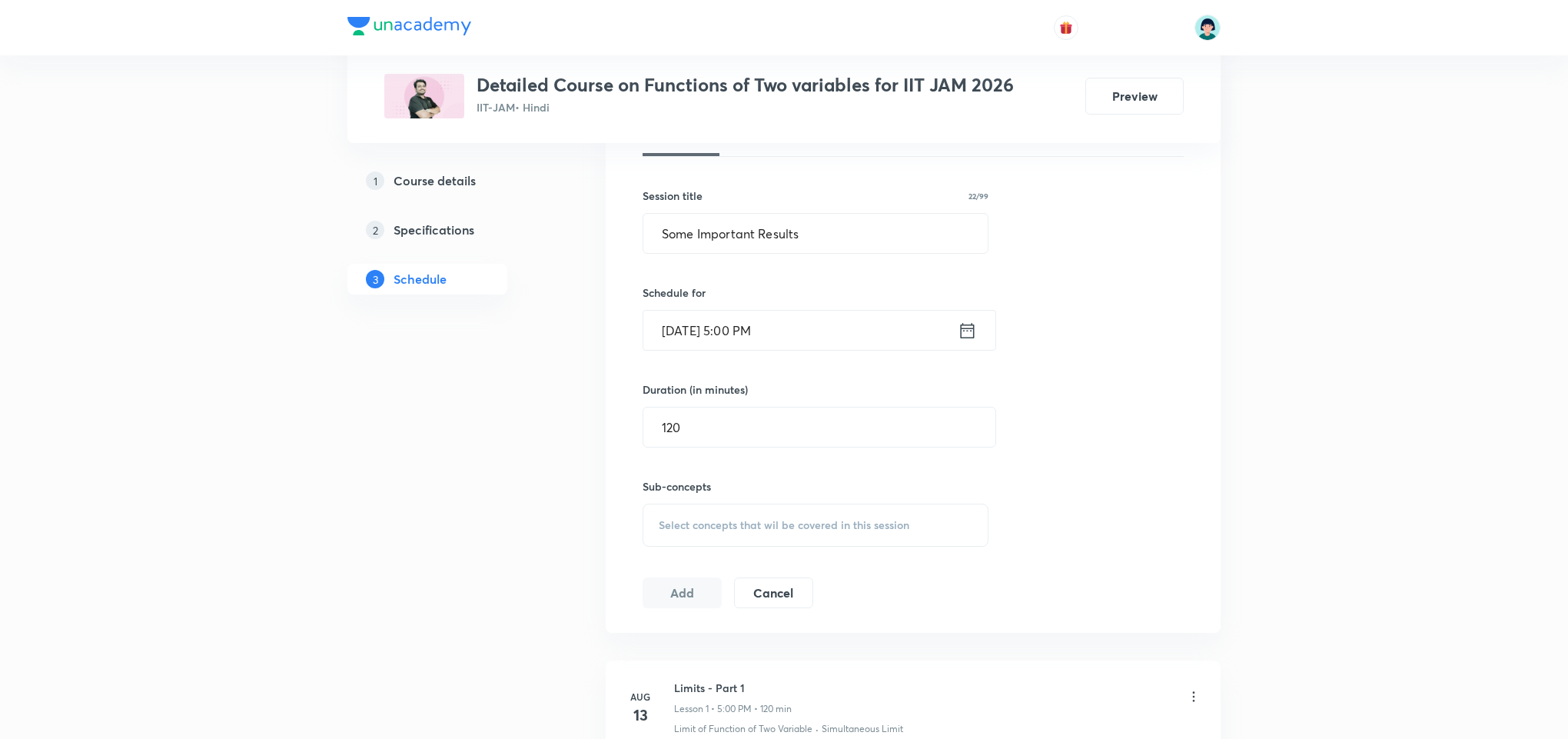
scroll to position [415, 0]
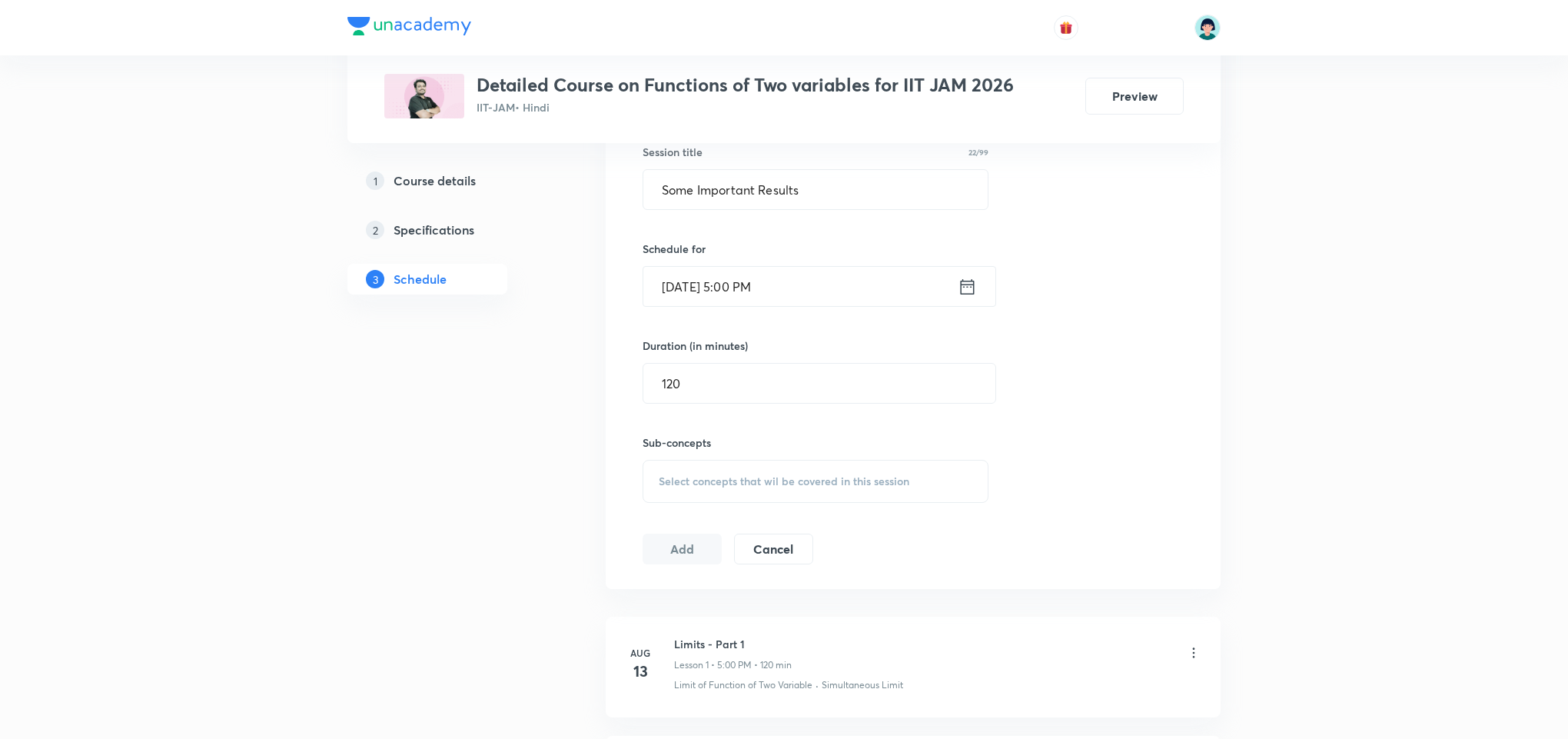
click at [926, 480] on div "Select concepts that wil be covered in this session" at bounding box center [815, 481] width 346 height 43
click at [753, 636] on div "Limit of Function of Two Variable Covered previously" at bounding box center [816, 610] width 345 height 51
checkbox input "true"
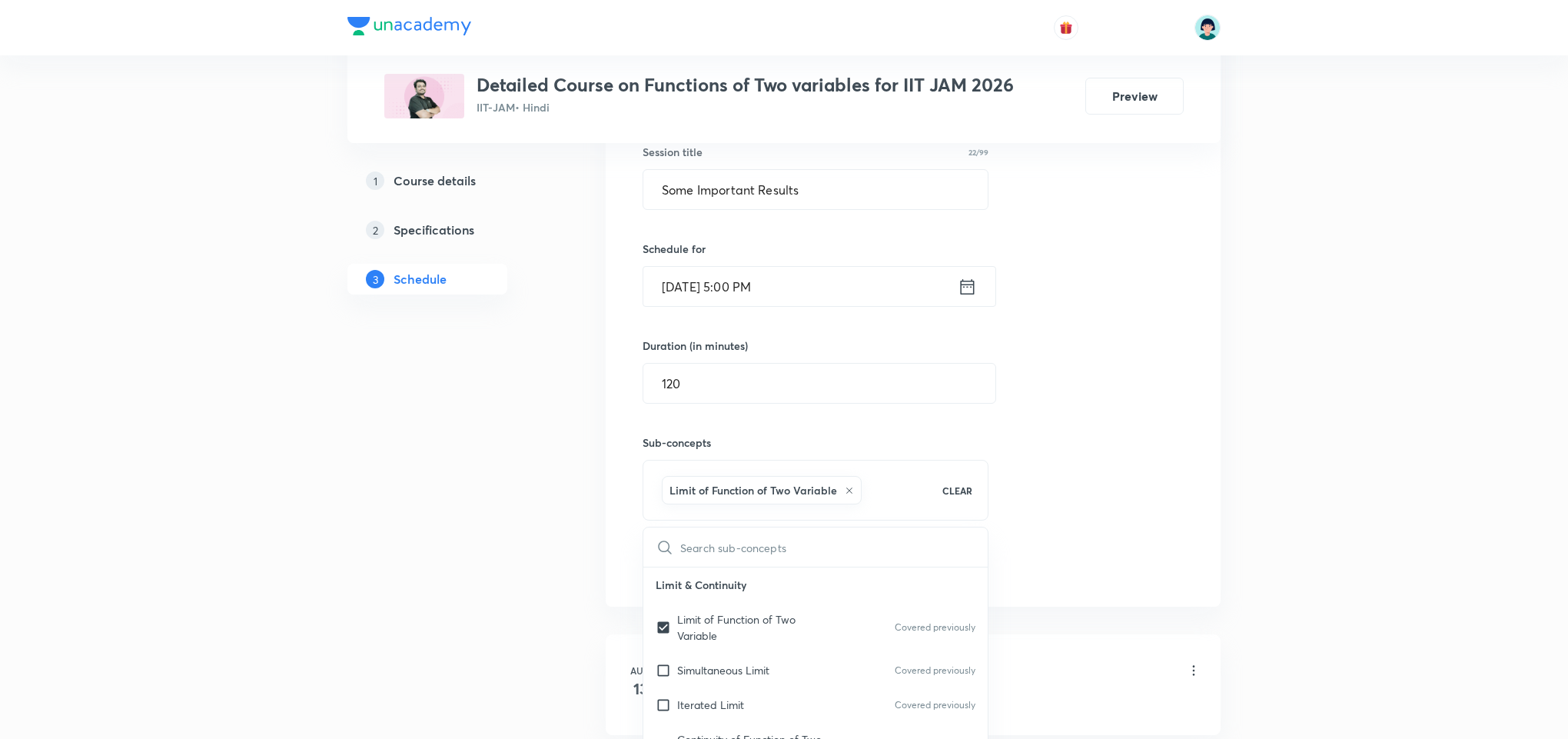
click at [1174, 445] on div "Session 18 Live class Quiz Recorded classes Session title 22/99 Some Important …" at bounding box center [913, 311] width 541 height 542
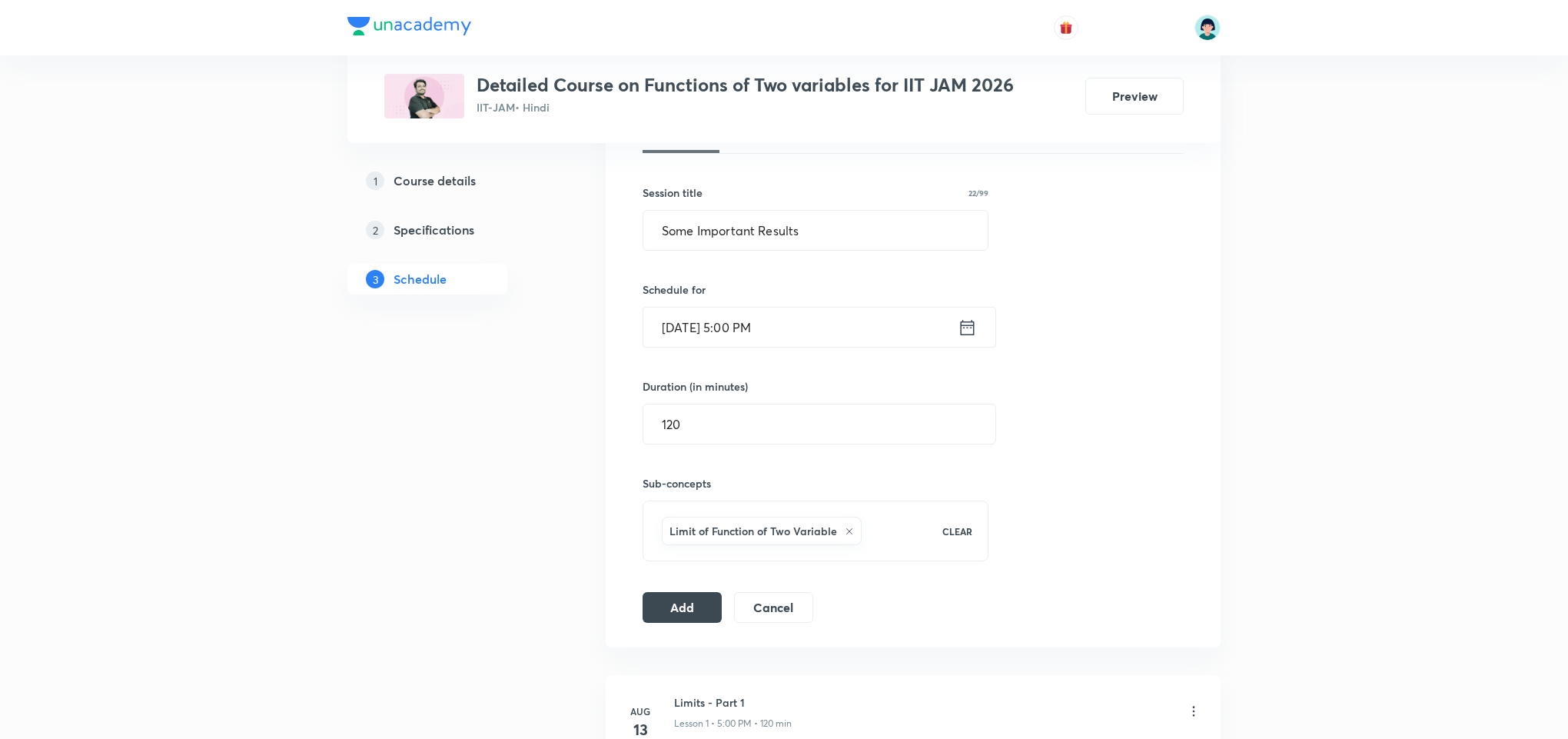
scroll to position [370, 0]
click at [669, 623] on button "Add" at bounding box center [682, 611] width 79 height 30
click at [643, 598] on button "Add" at bounding box center [682, 613] width 79 height 30
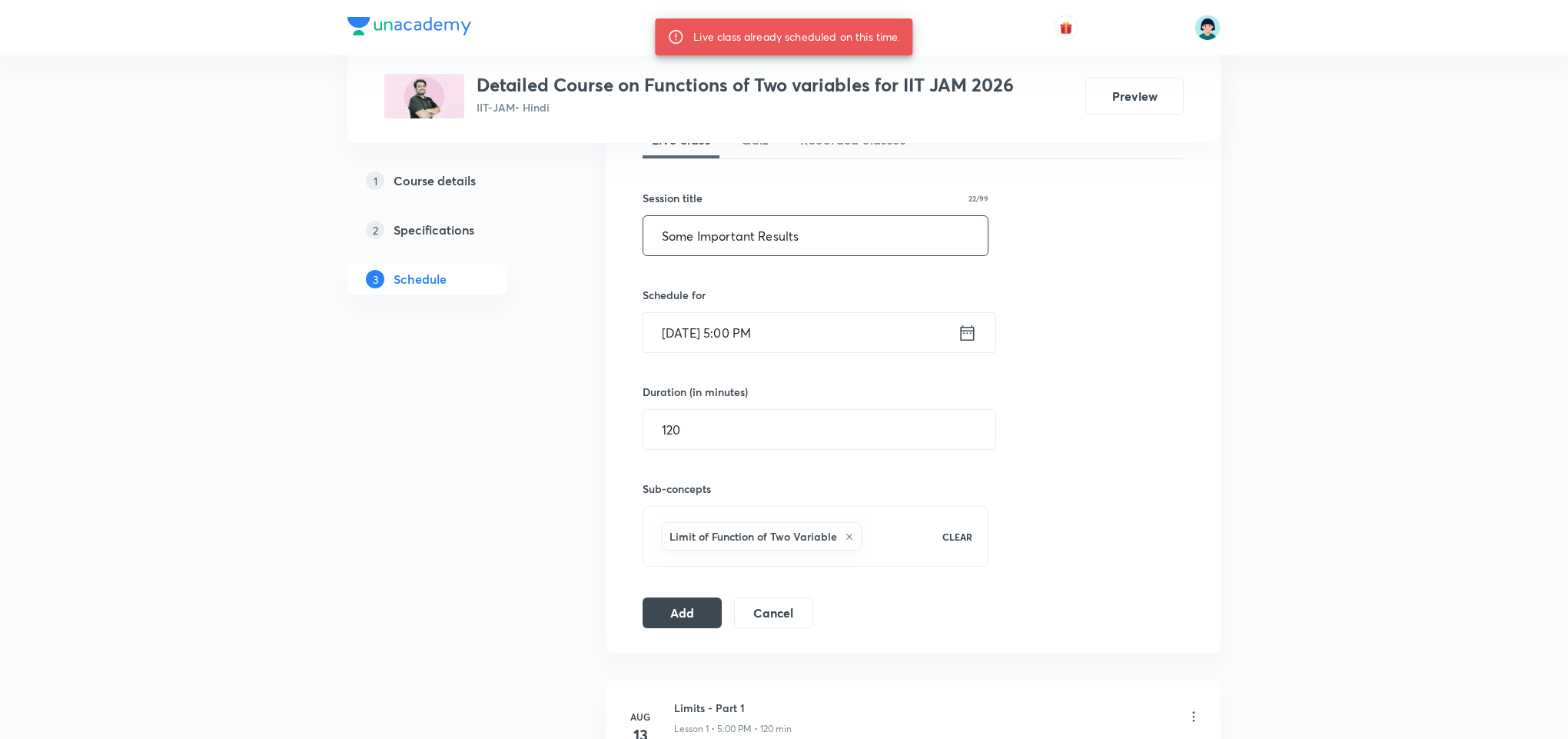
click at [743, 246] on input "Some Important Results" at bounding box center [816, 236] width 345 height 39
paste input "Previous Year questions – 1"
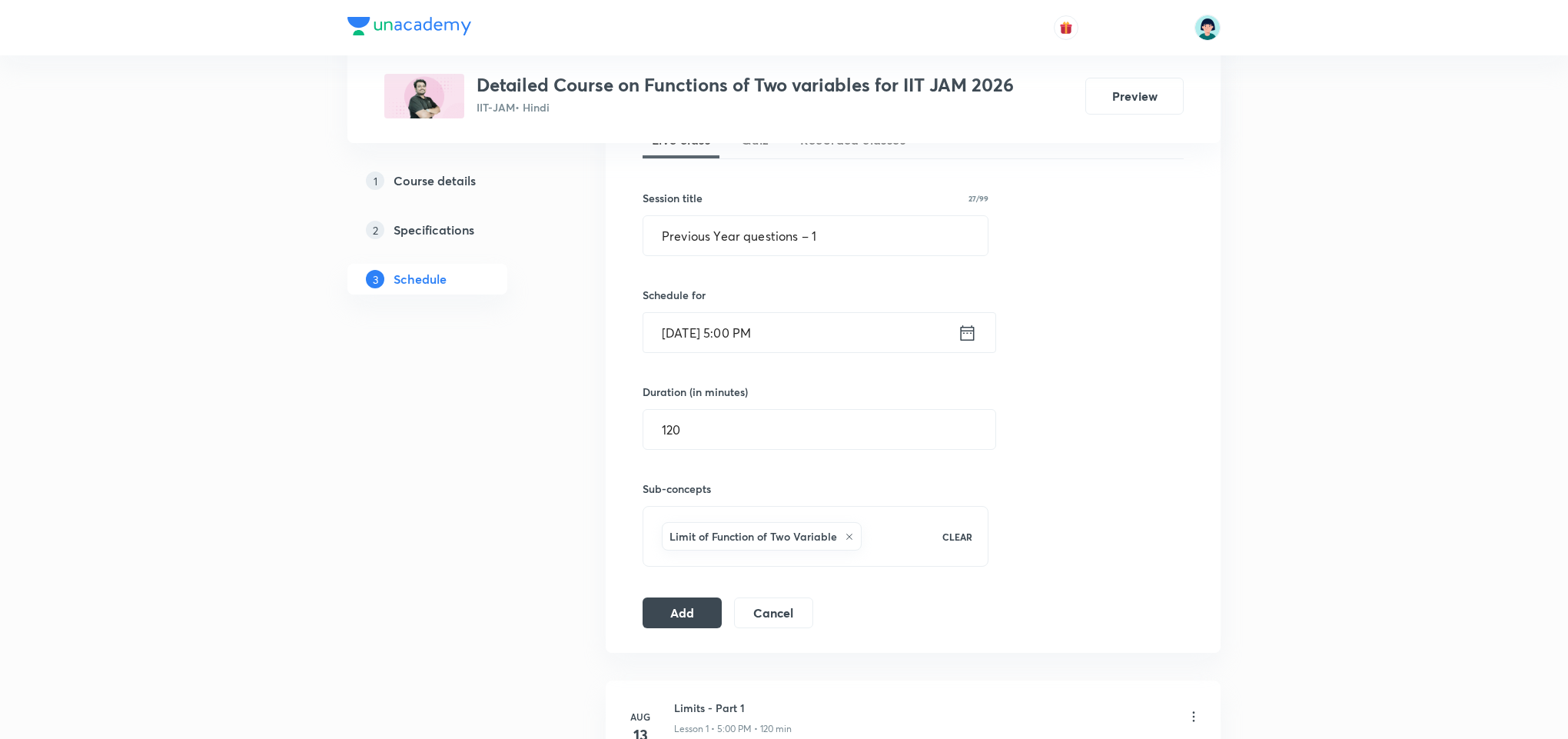
click at [688, 339] on input "Sep 2, 2025, 5:00 PM" at bounding box center [800, 333] width 314 height 39
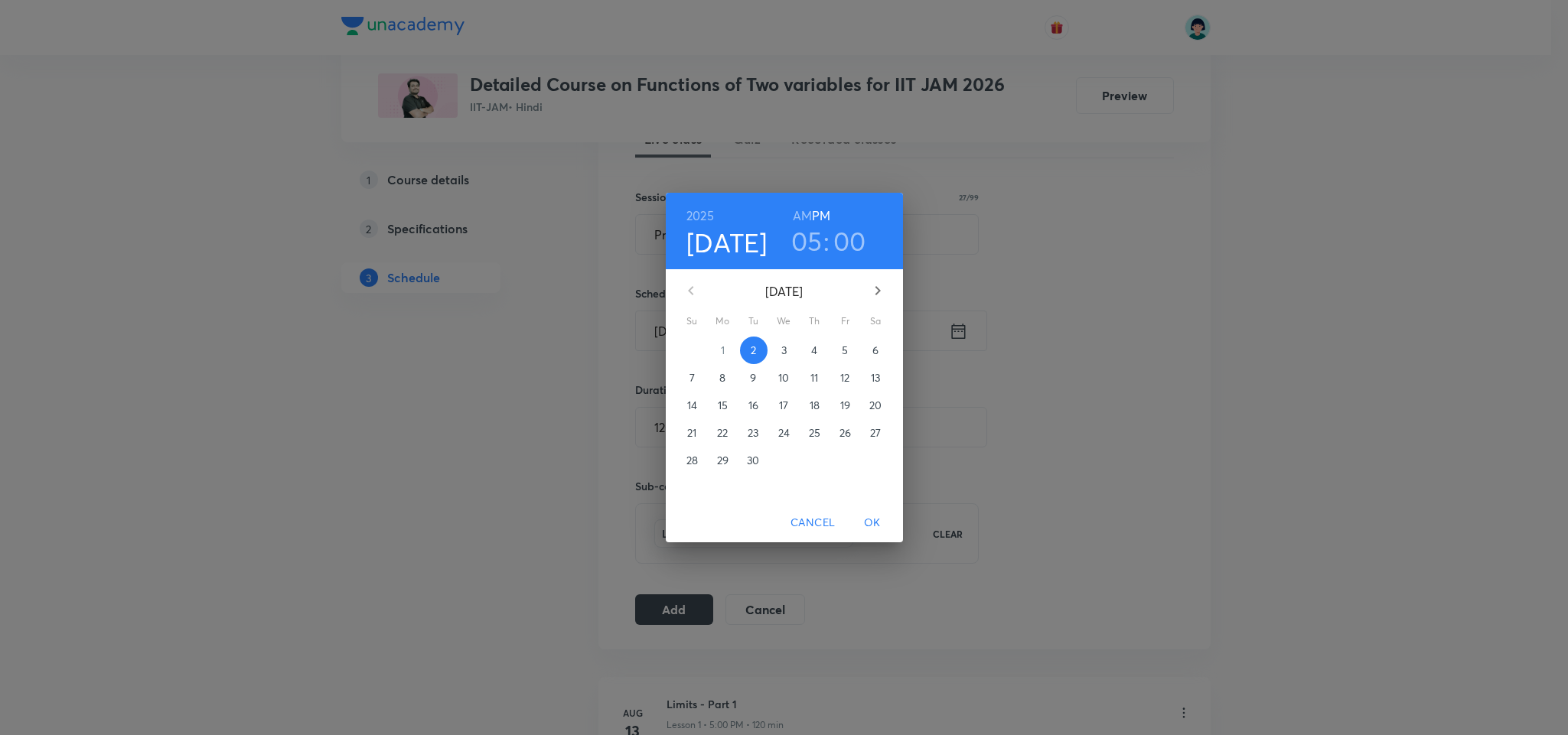
click at [849, 361] on button "5" at bounding box center [846, 350] width 28 height 28
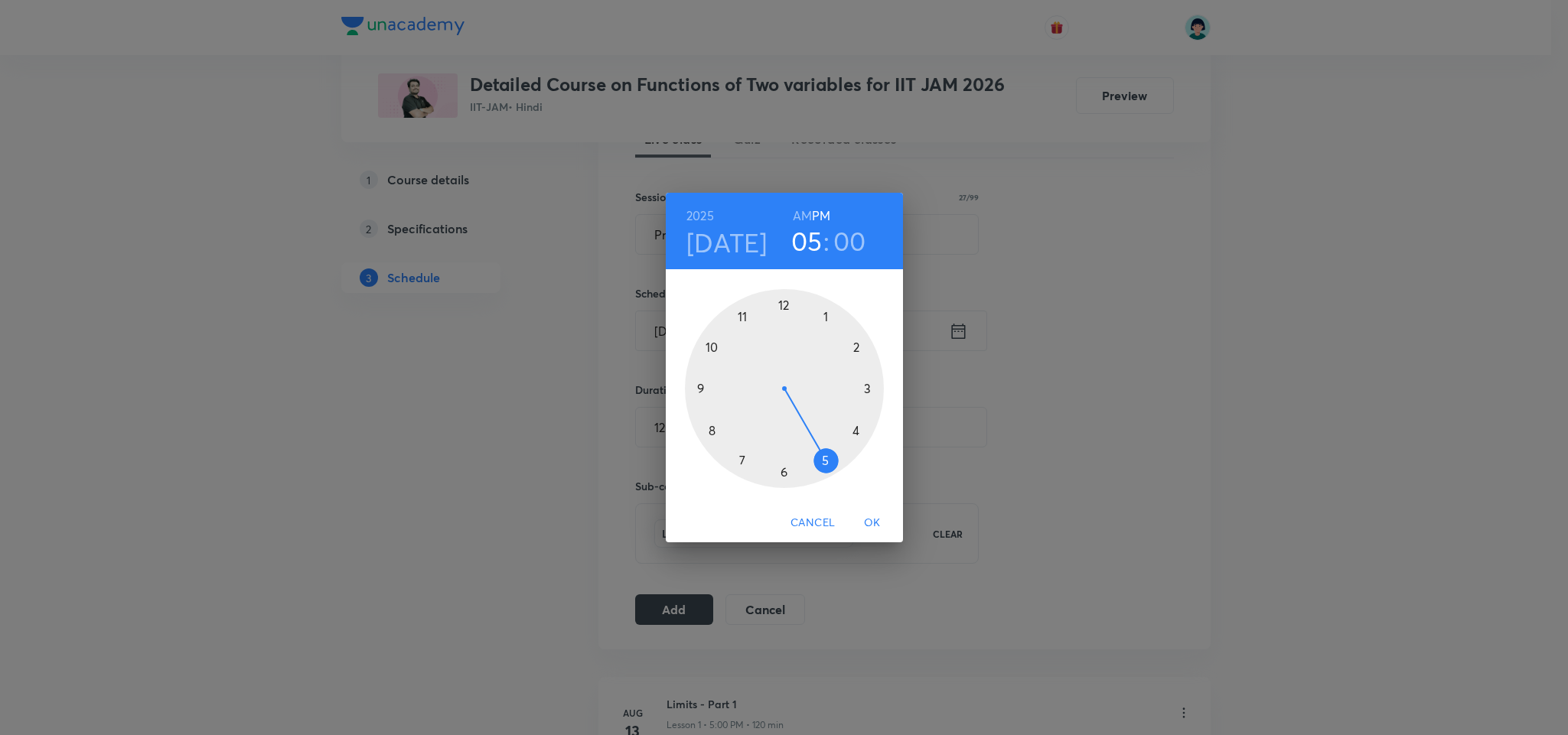
click at [873, 523] on span "OK" at bounding box center [872, 522] width 37 height 19
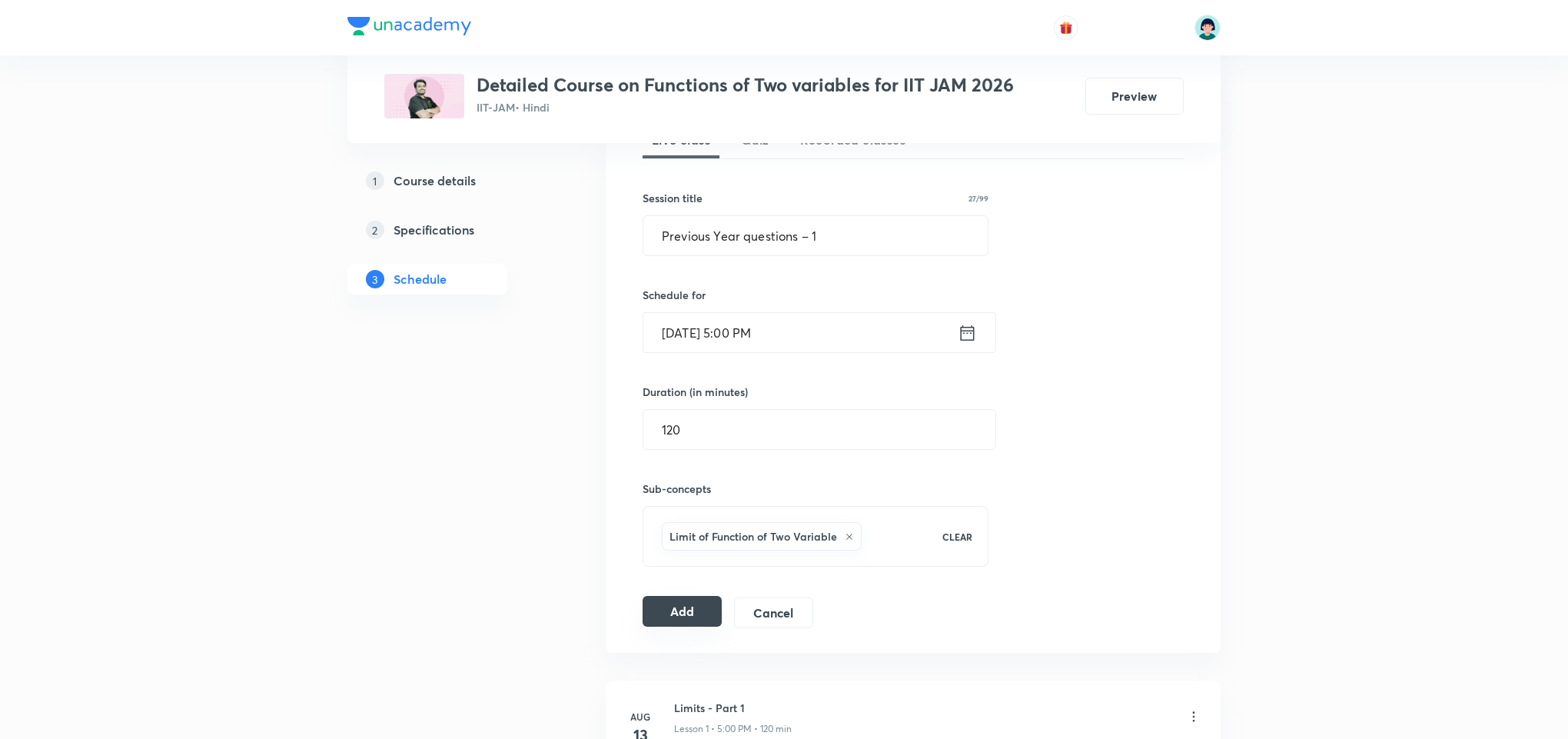
click at [669, 602] on button "Add" at bounding box center [682, 611] width 79 height 30
click at [748, 247] on input "Previous Year questions – 1" at bounding box center [816, 236] width 345 height 39
click at [838, 237] on input "Previous Year Questions – 1" at bounding box center [816, 236] width 345 height 39
click at [690, 326] on input "Sep 5, 2025, 5:00 PM" at bounding box center [800, 333] width 314 height 39
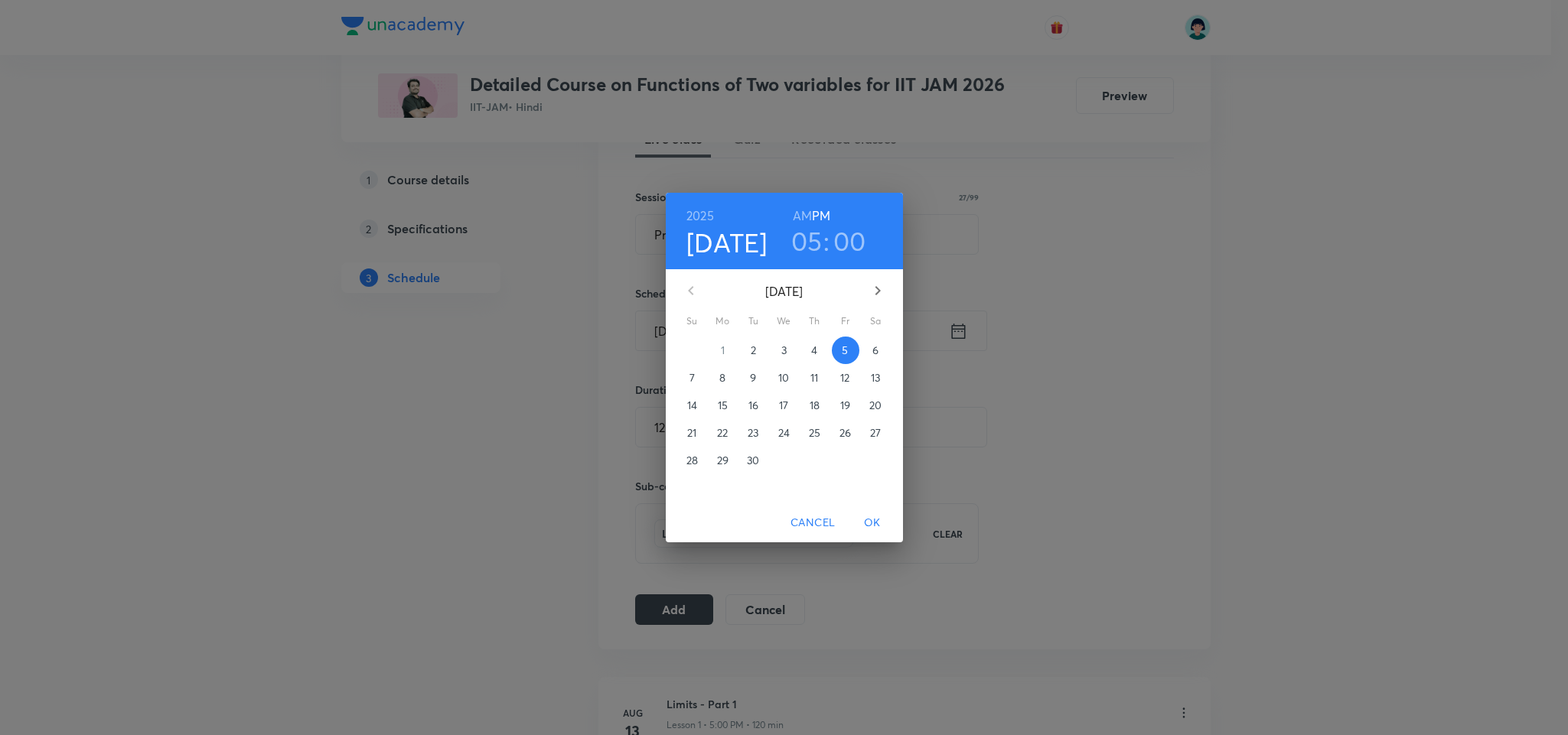
click at [863, 346] on span "6" at bounding box center [876, 350] width 28 height 16
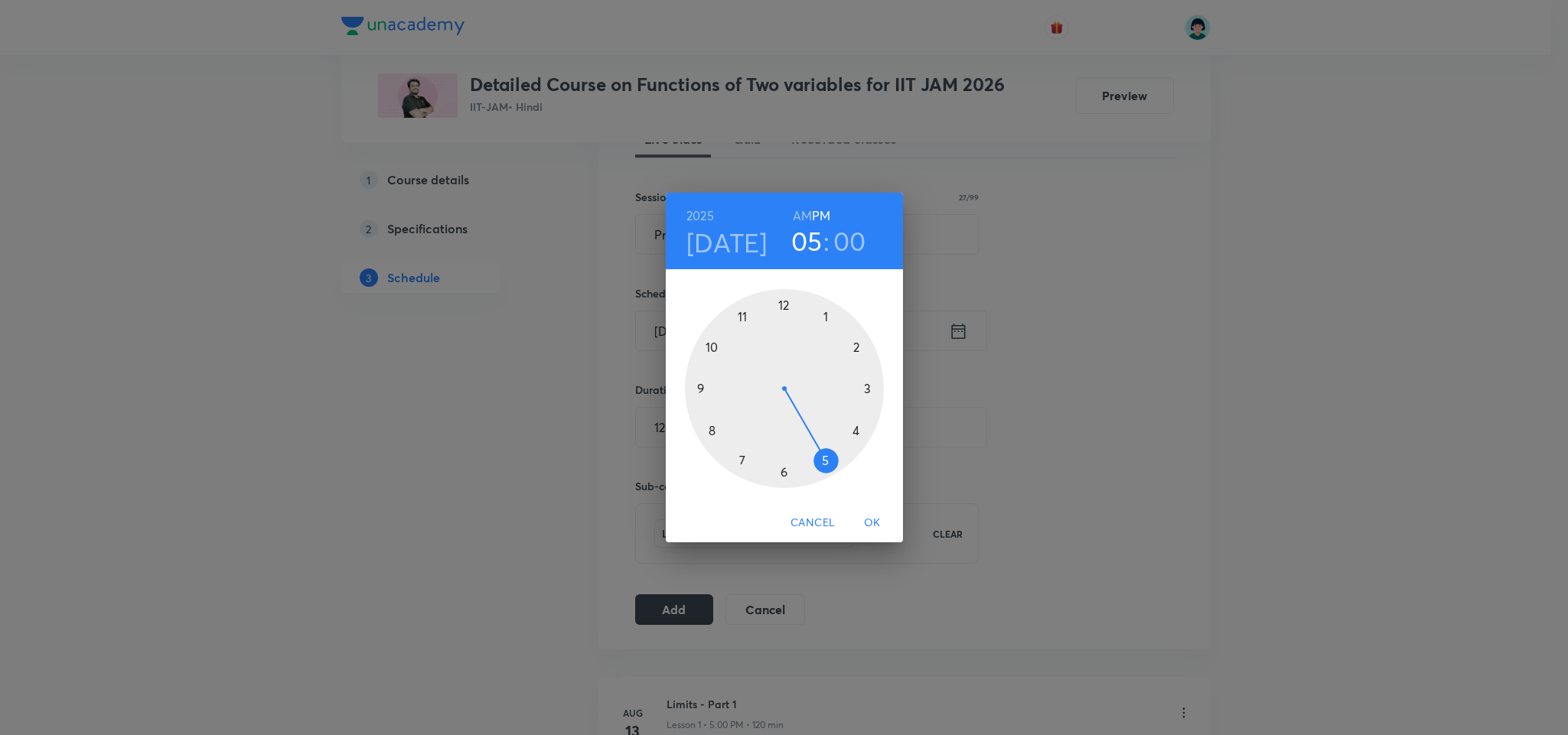
click at [873, 528] on span "OK" at bounding box center [872, 522] width 37 height 19
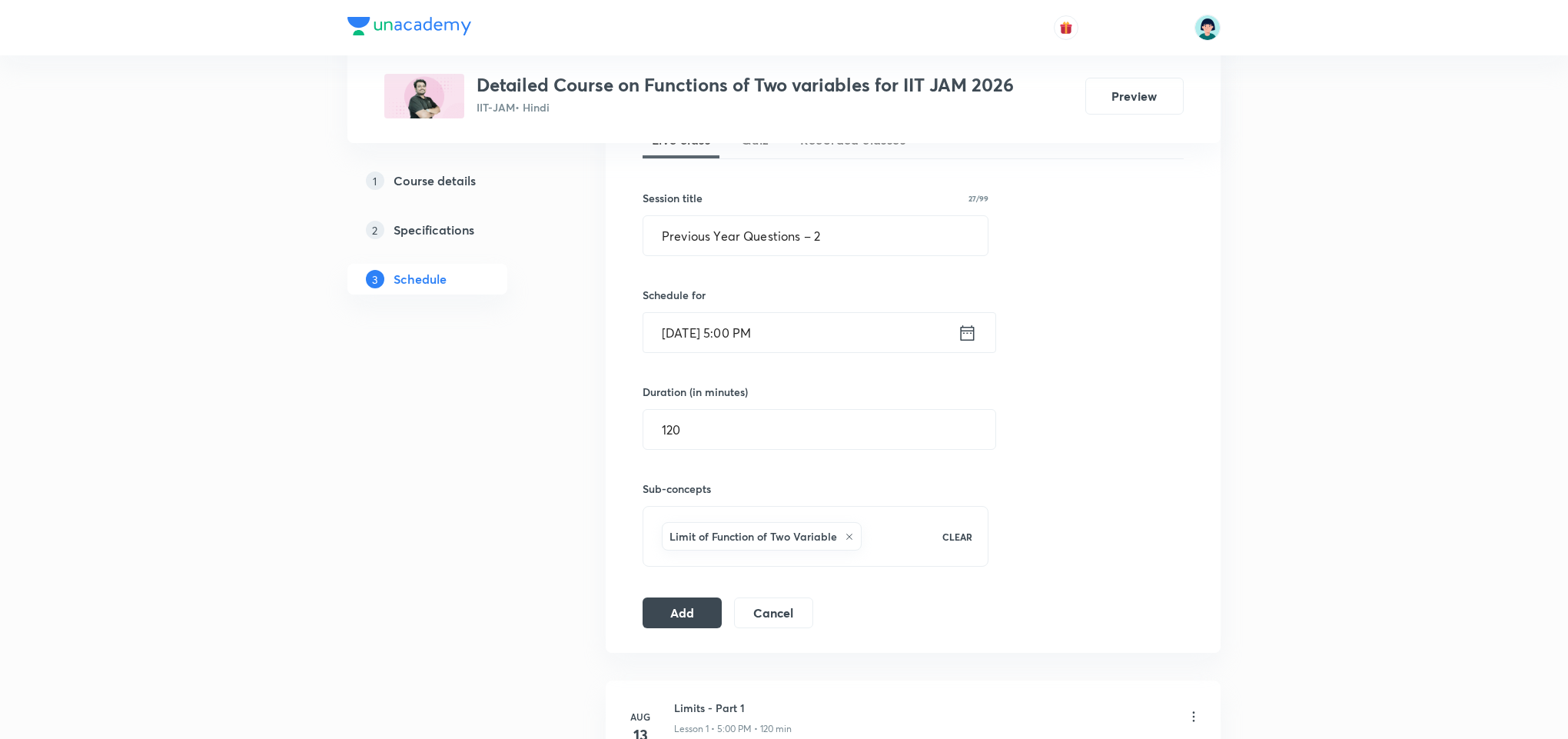
click at [708, 599] on div "Session 18 Live class Quiz Recorded classes Session title 27/99 Previous Year Q…" at bounding box center [913, 357] width 541 height 542
click at [685, 609] on button "Add" at bounding box center [682, 611] width 79 height 30
click at [851, 232] on input "Previous Year Questions – 2" at bounding box center [816, 236] width 345 height 39
type input "Previous Year Questions – 3"
click at [693, 348] on input "Sep 6, 2025, 5:00 PM" at bounding box center [800, 333] width 314 height 39
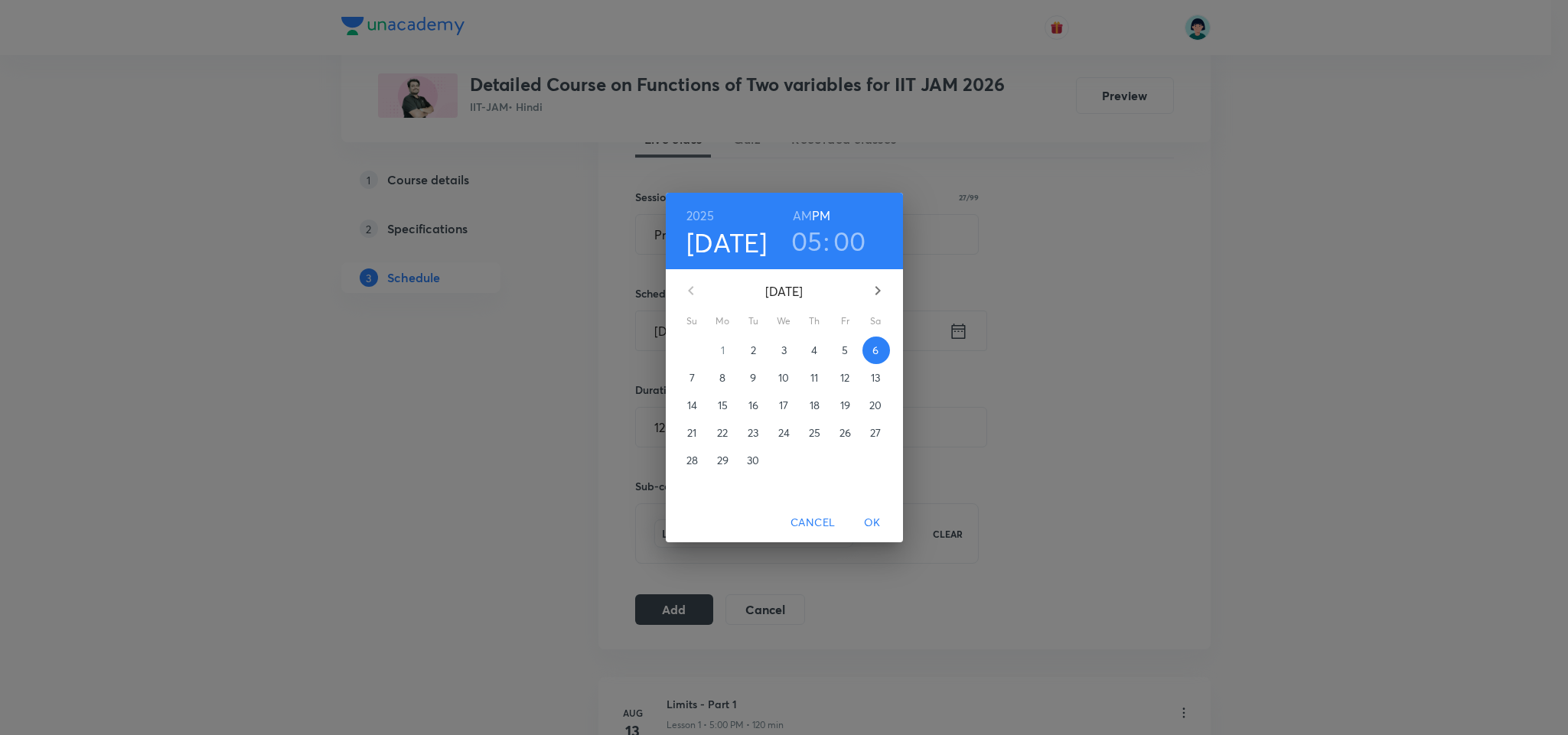
click at [695, 365] on button "7" at bounding box center [693, 378] width 28 height 28
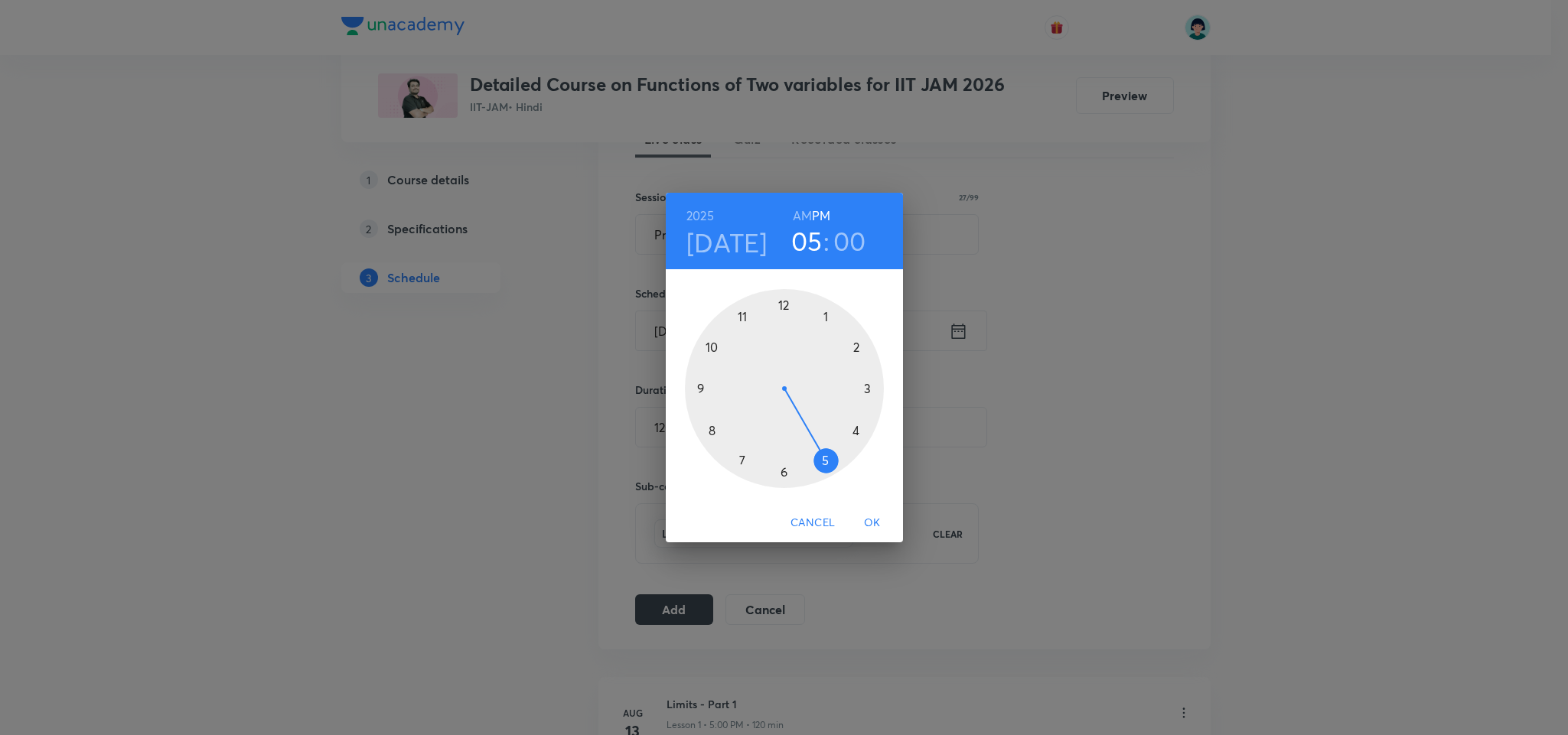
click at [801, 223] on h6 "AM" at bounding box center [802, 216] width 19 height 21
click at [718, 343] on div at bounding box center [784, 388] width 199 height 198
click at [863, 522] on span "OK" at bounding box center [872, 522] width 37 height 19
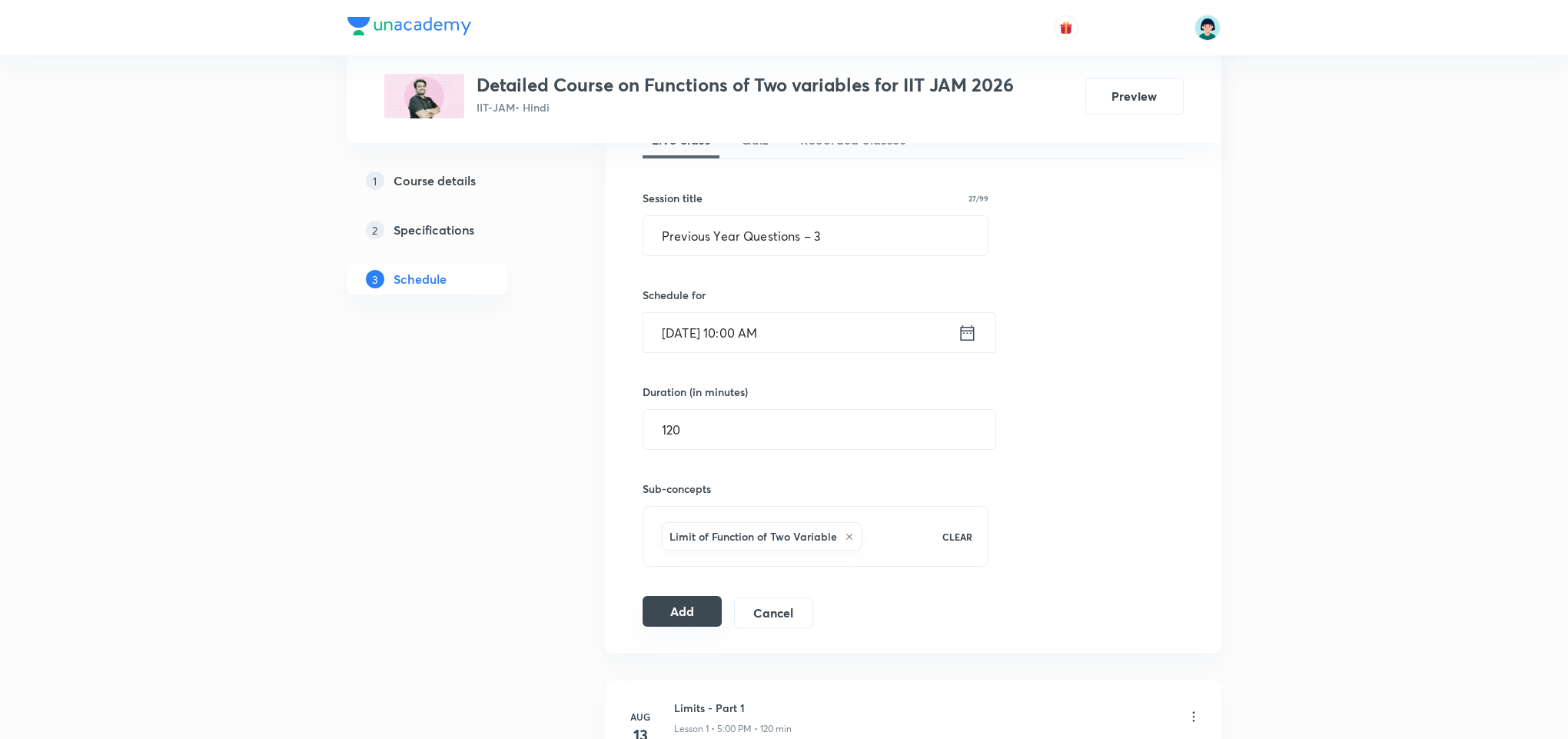
click at [713, 625] on button "Add" at bounding box center [682, 611] width 79 height 30
